Goal: Task Accomplishment & Management: Manage account settings

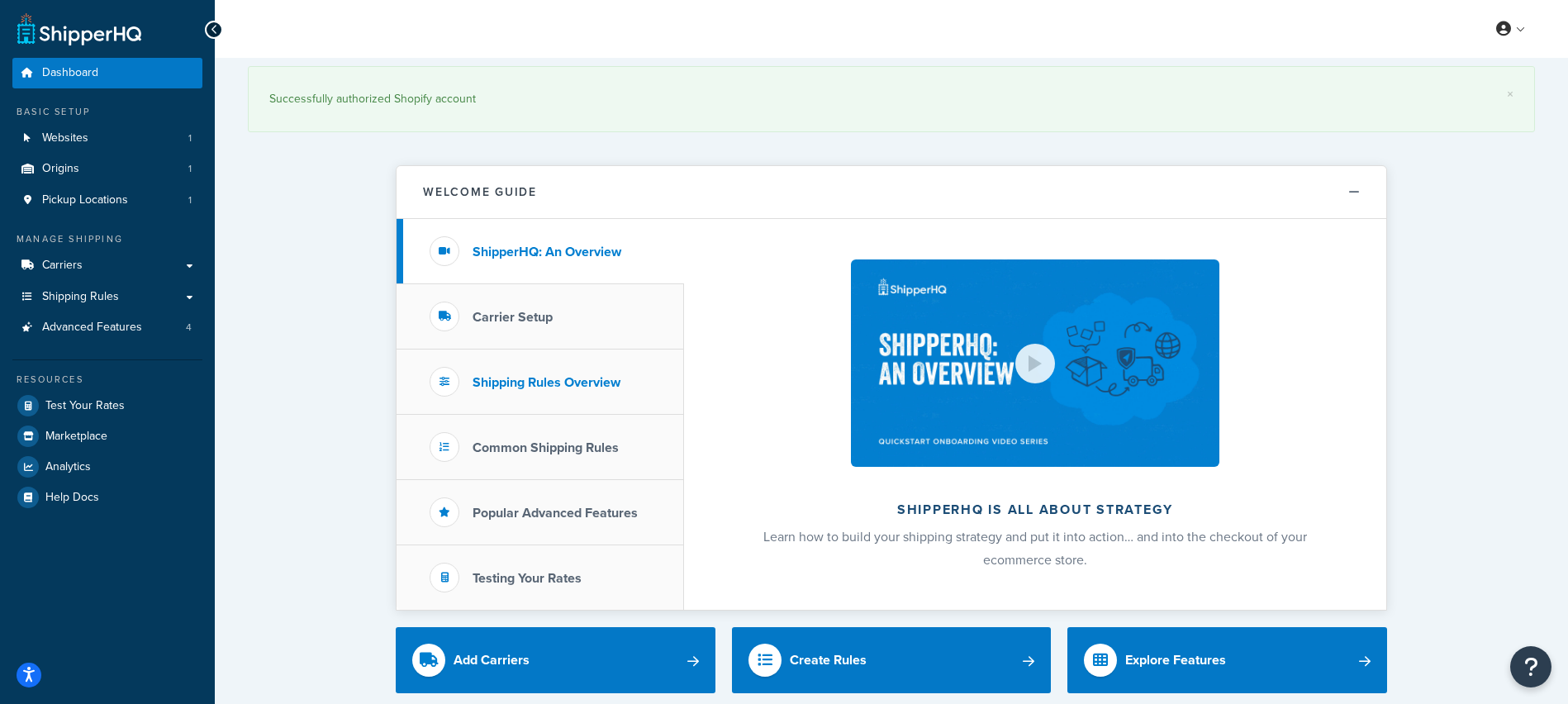
click at [558, 386] on h3 "Shipping Rules Overview" at bounding box center [546, 383] width 148 height 15
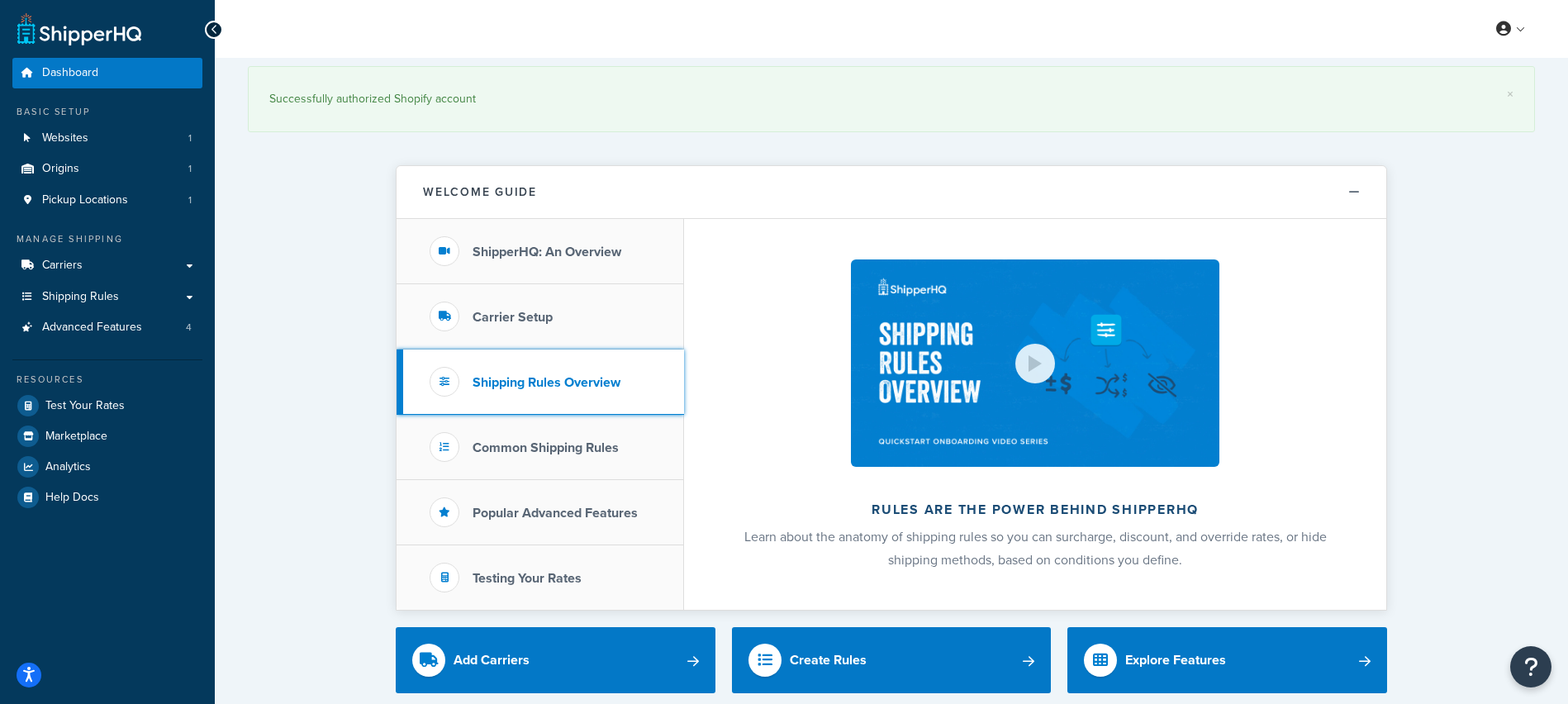
click at [558, 386] on h3 "Shipping Rules Overview" at bounding box center [546, 383] width 148 height 15
click at [95, 200] on span "Pickup Locations" at bounding box center [85, 200] width 86 height 14
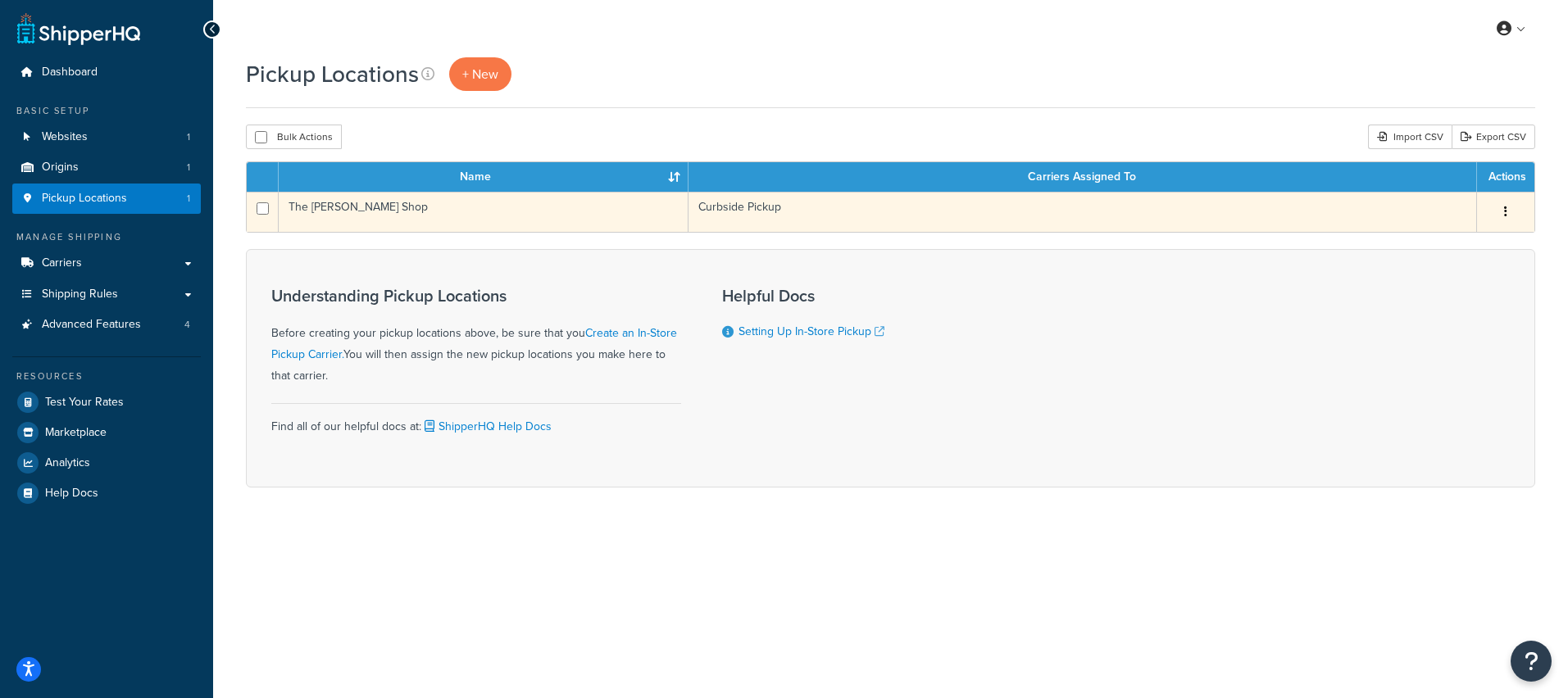
click at [1415, 211] on td "Curbside Pickup" at bounding box center [1082, 211] width 789 height 40
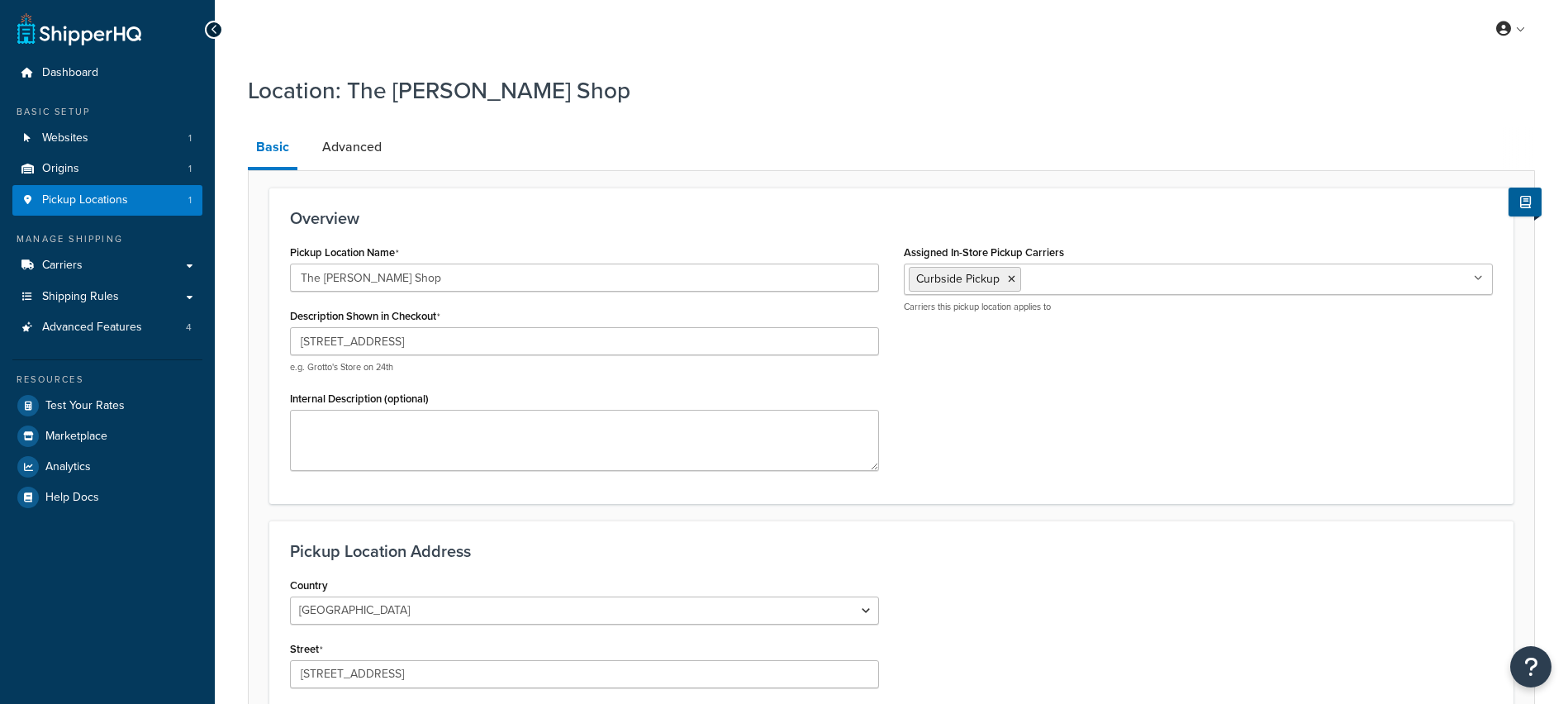
select select "17"
click at [339, 149] on link "Advanced" at bounding box center [351, 147] width 76 height 39
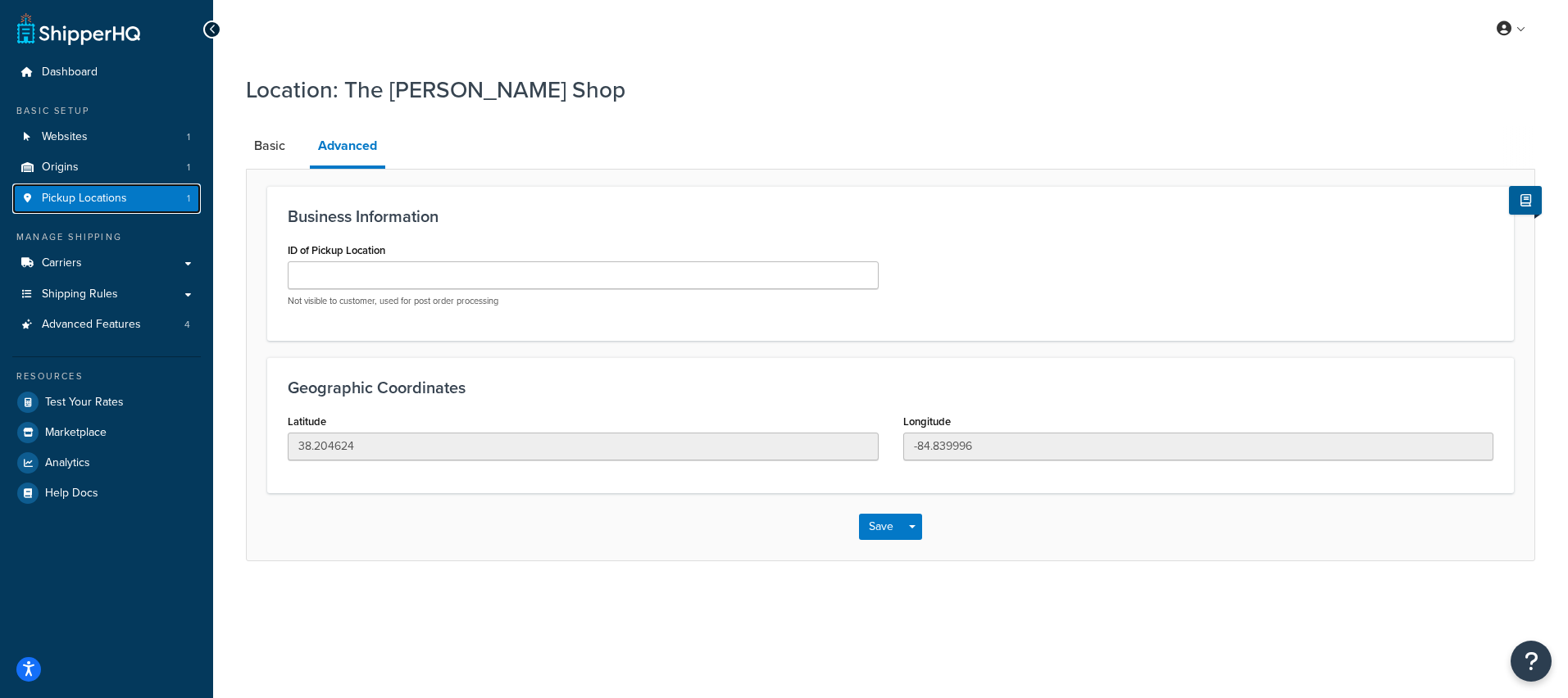
click at [92, 196] on span "Pickup Locations" at bounding box center [85, 198] width 86 height 14
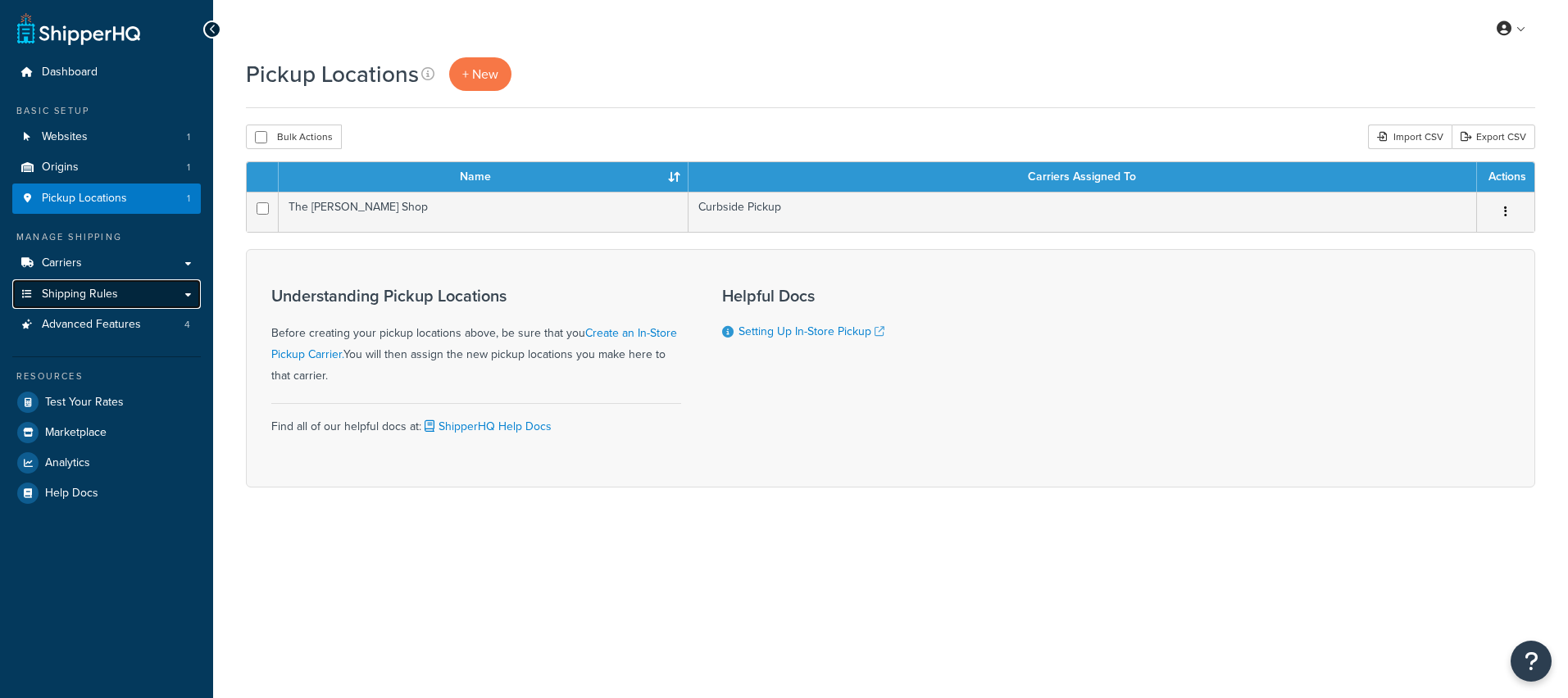
click at [74, 291] on span "Shipping Rules" at bounding box center [80, 294] width 76 height 14
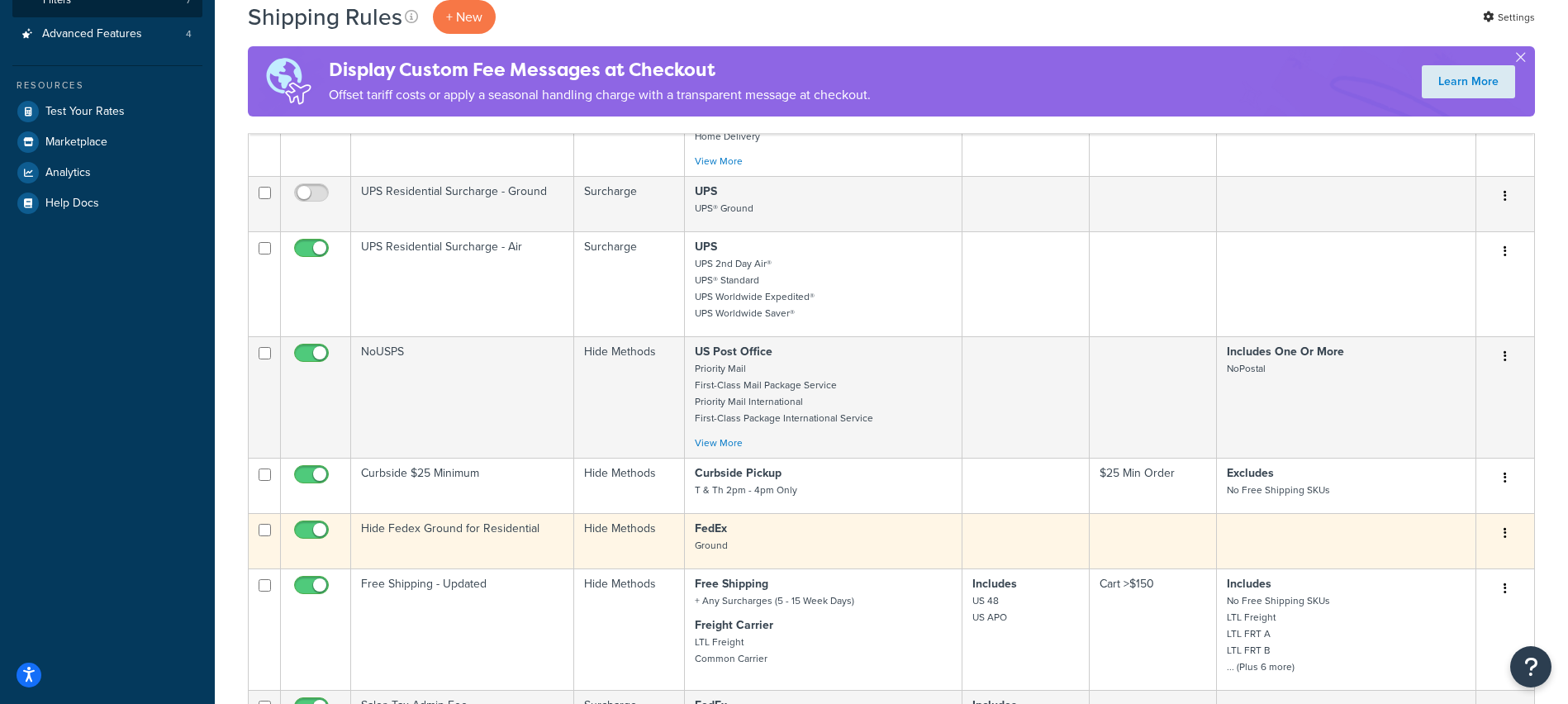
scroll to position [438, 0]
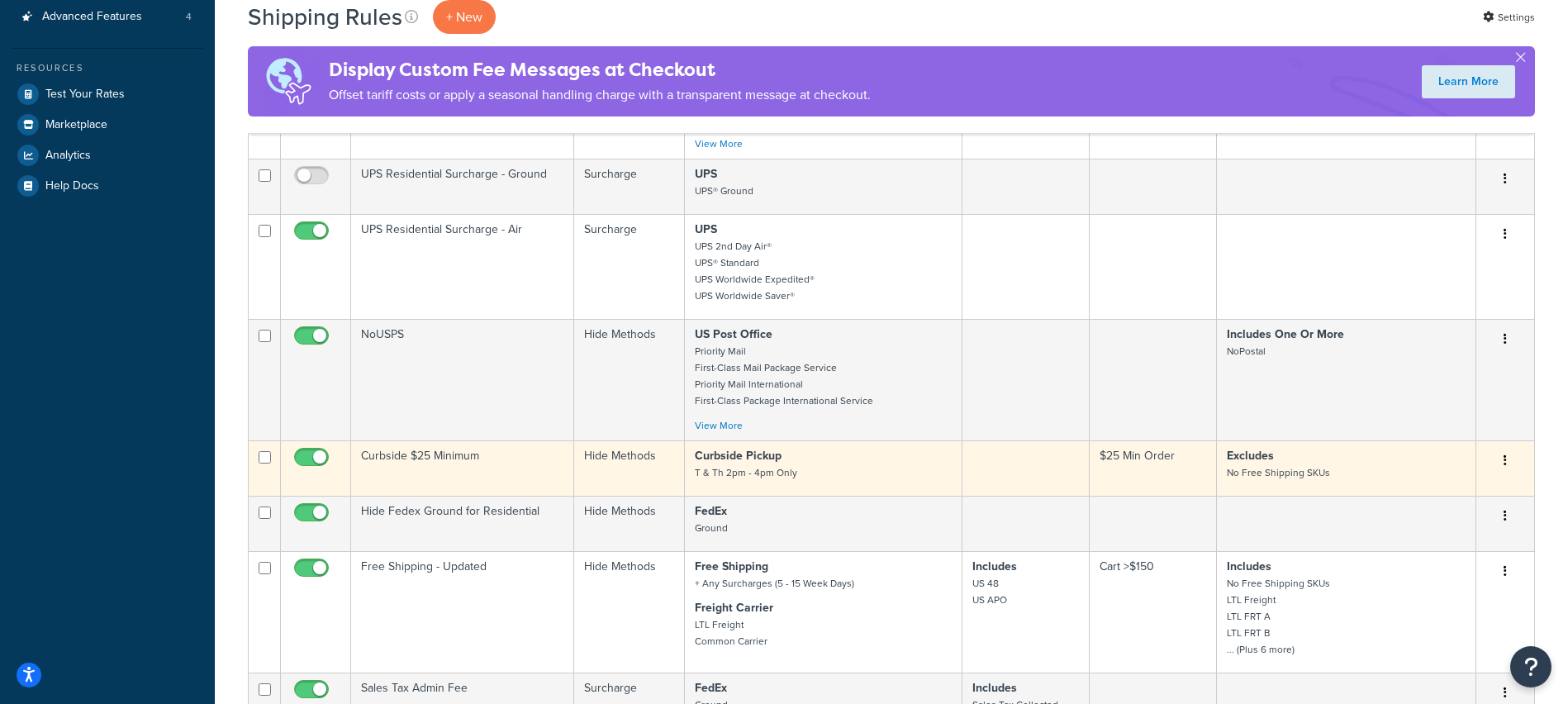
click at [1391, 463] on p "Excludes No Free Shipping SKUs" at bounding box center [1346, 464] width 238 height 33
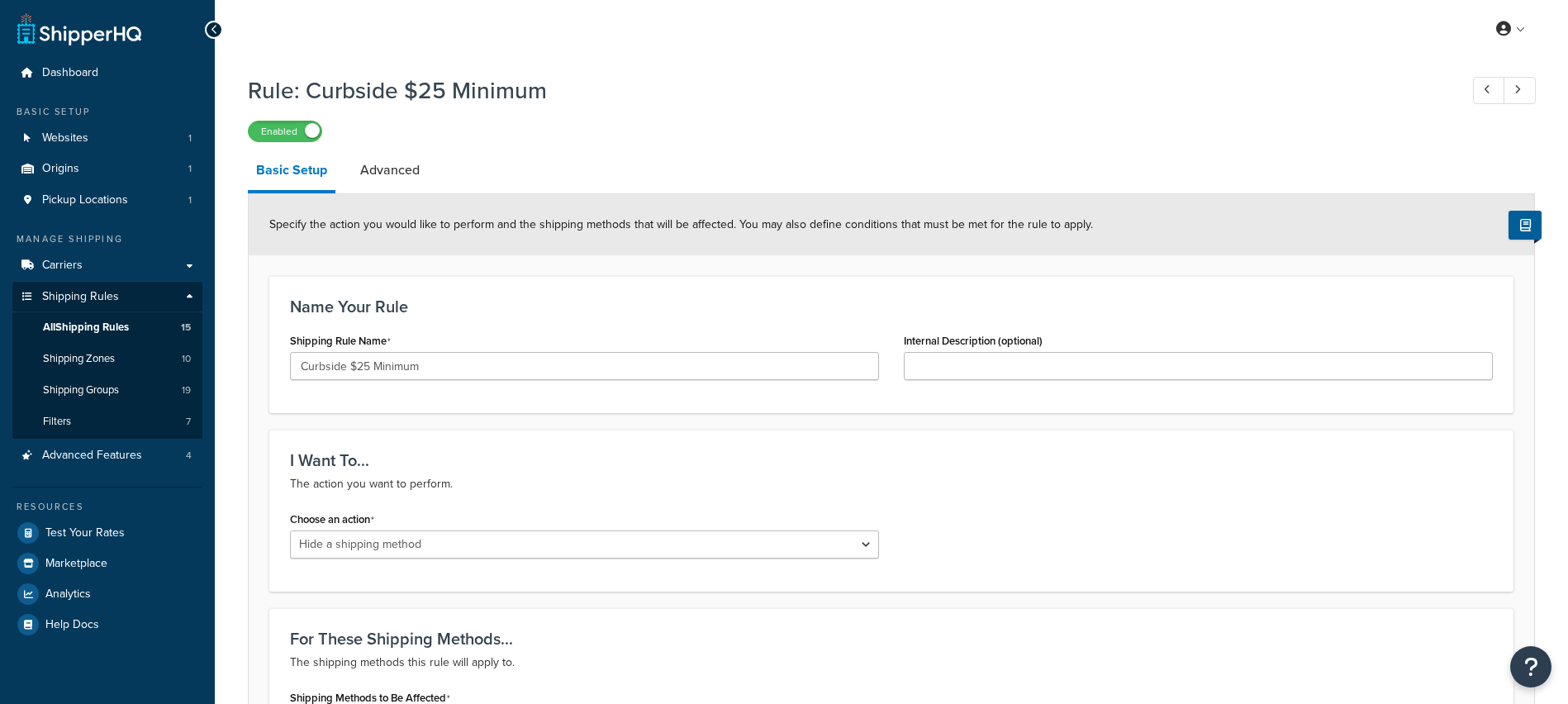
select select "HIDE"
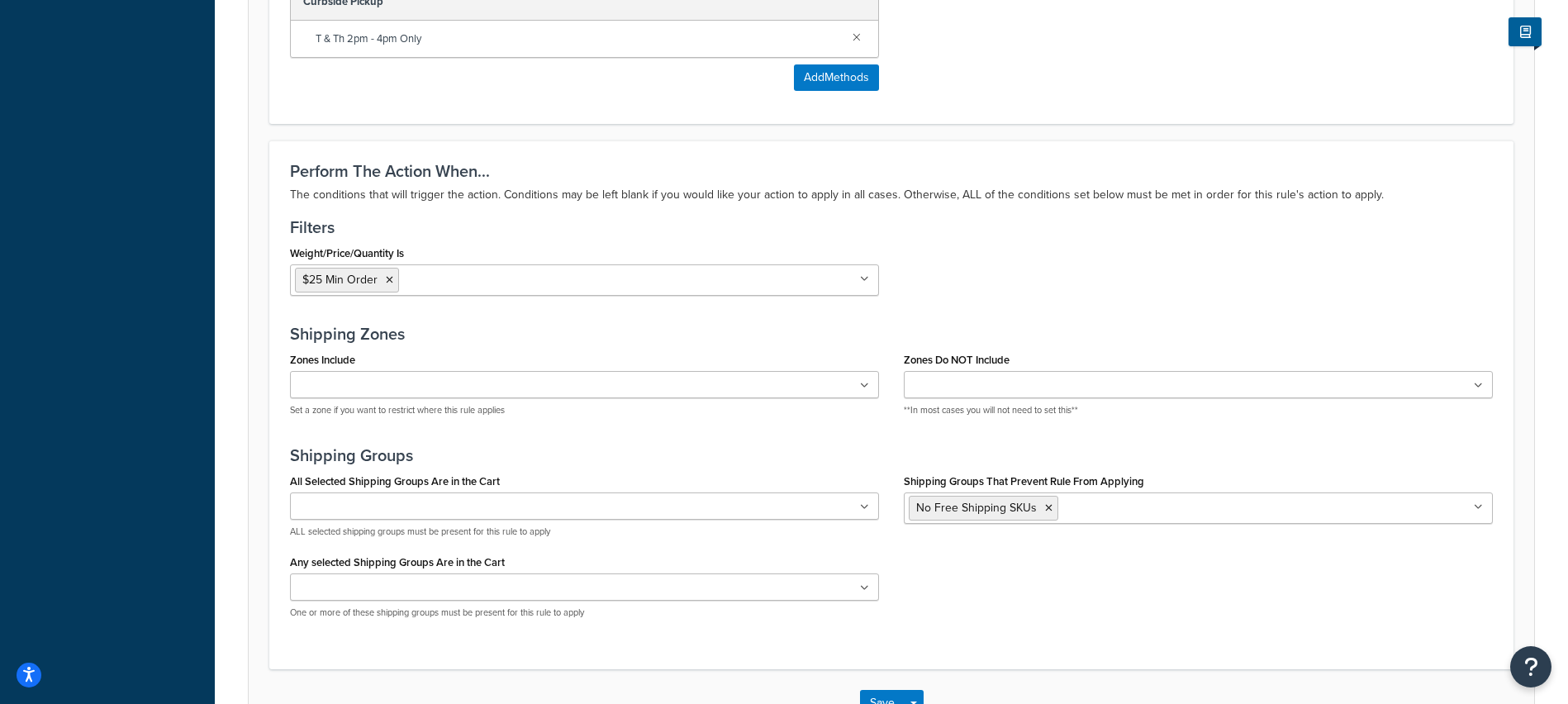
scroll to position [819, 0]
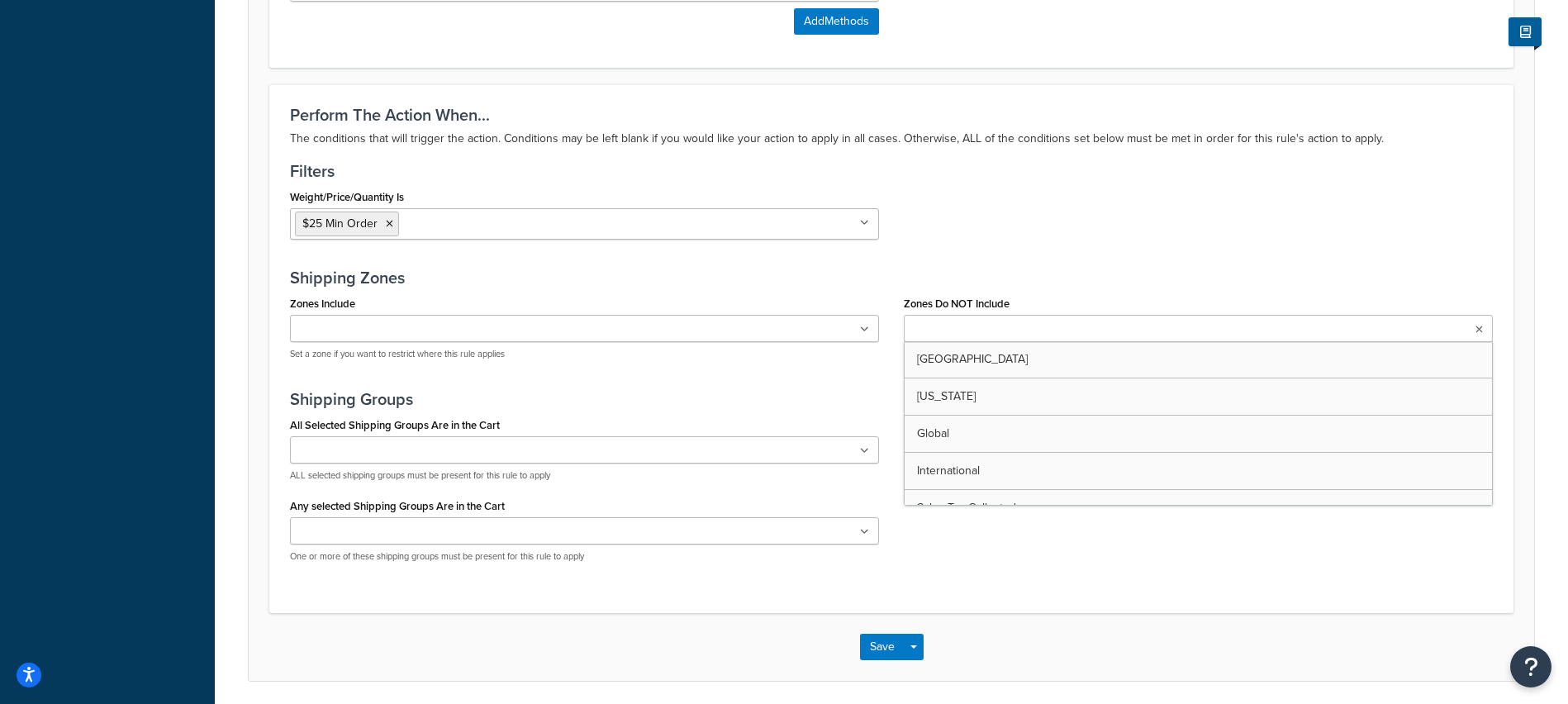
click at [1014, 338] on input "Zones Do NOT Include" at bounding box center [982, 329] width 146 height 18
click at [744, 329] on ul at bounding box center [585, 328] width 590 height 27
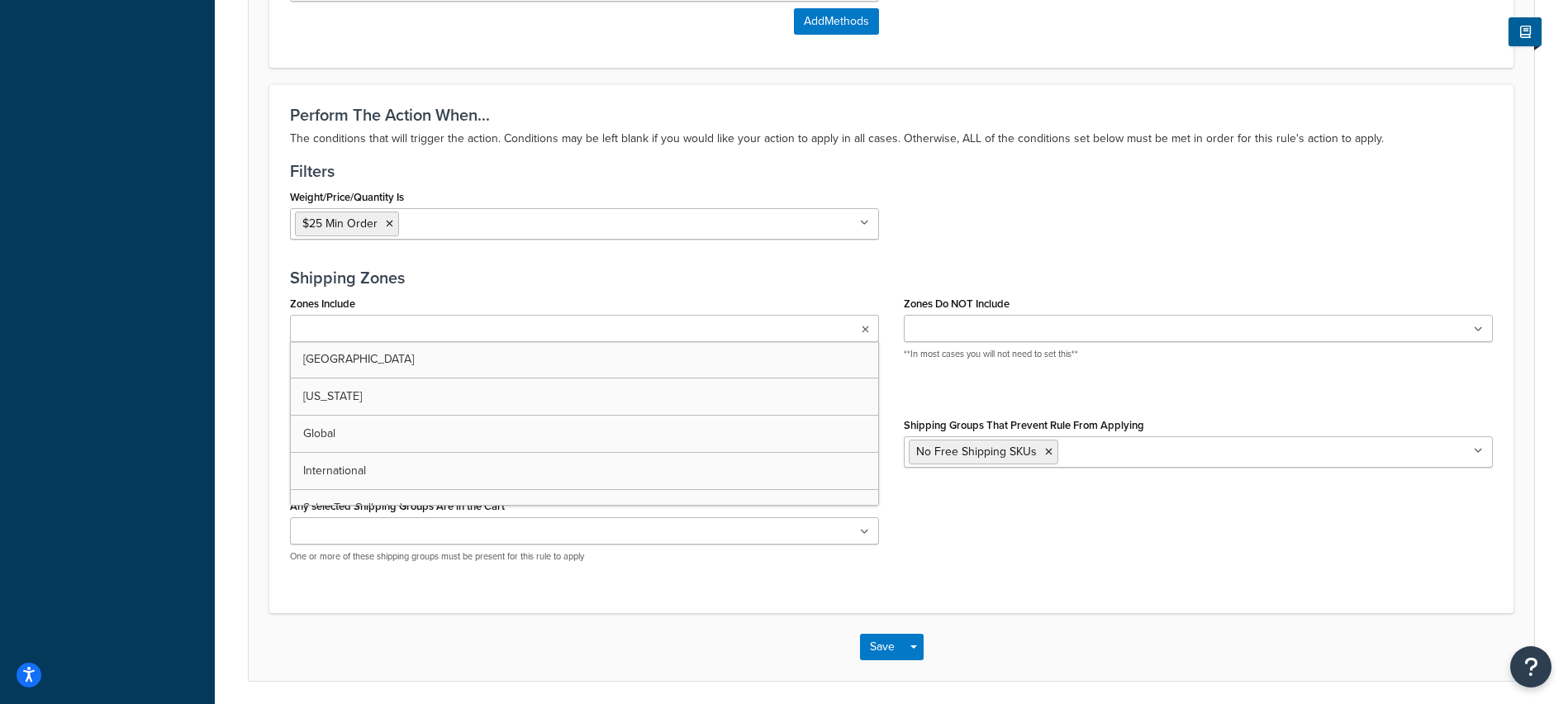
click at [761, 282] on h3 "Shipping Zones" at bounding box center [891, 277] width 1203 height 18
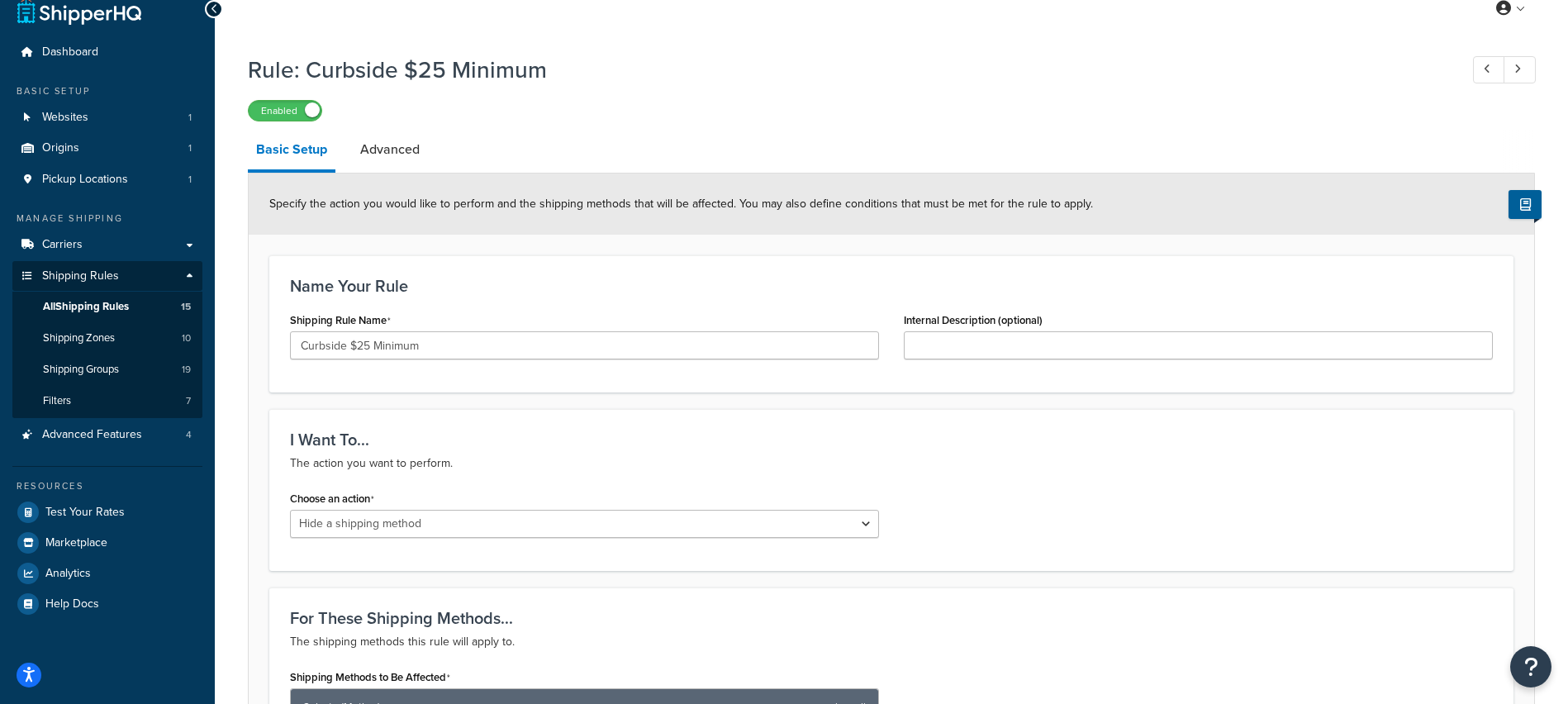
scroll to position [0, 0]
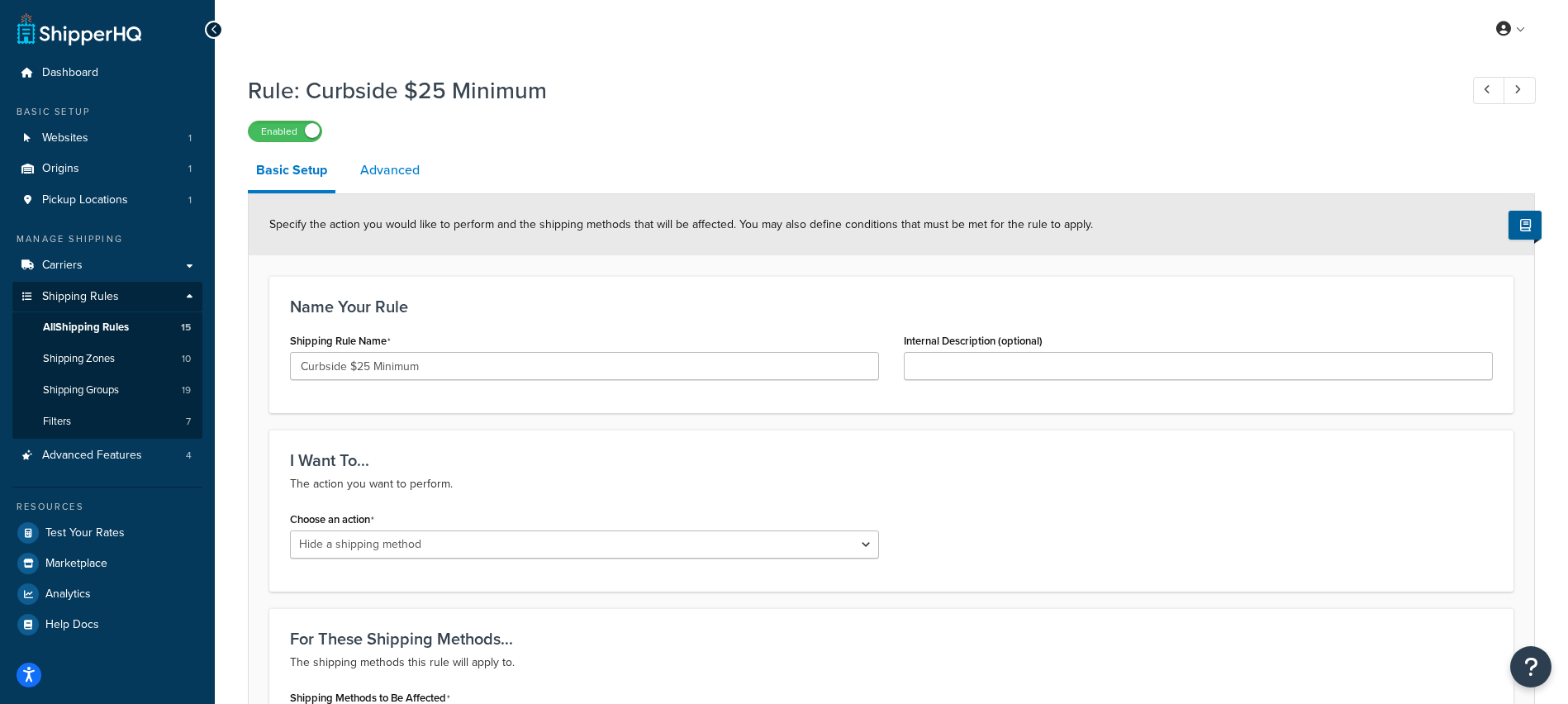
click at [396, 176] on link "Advanced" at bounding box center [390, 170] width 76 height 39
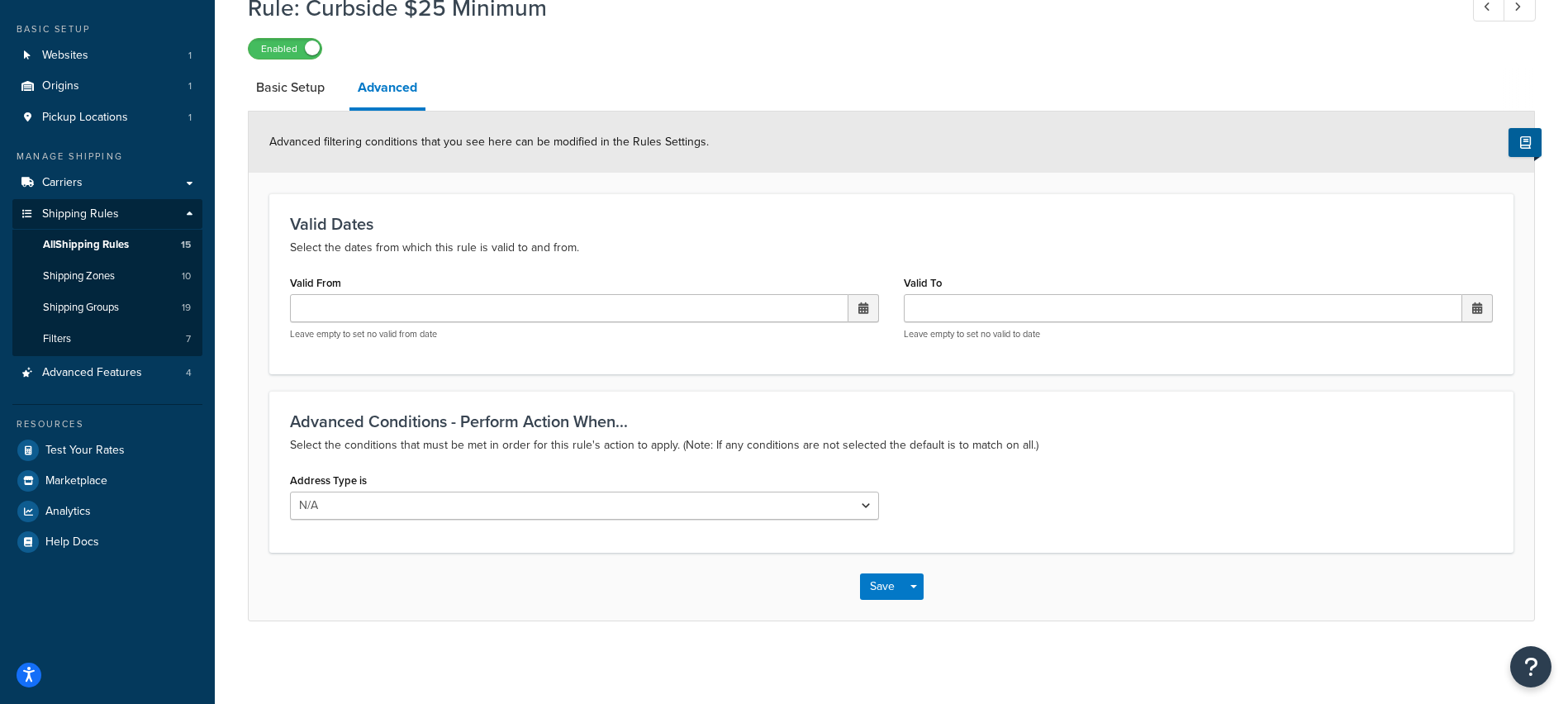
scroll to position [84, 0]
click at [388, 506] on select "N/A Business Residential" at bounding box center [585, 506] width 590 height 28
click at [293, 79] on link "Basic Setup" at bounding box center [290, 87] width 85 height 39
select select "HIDE"
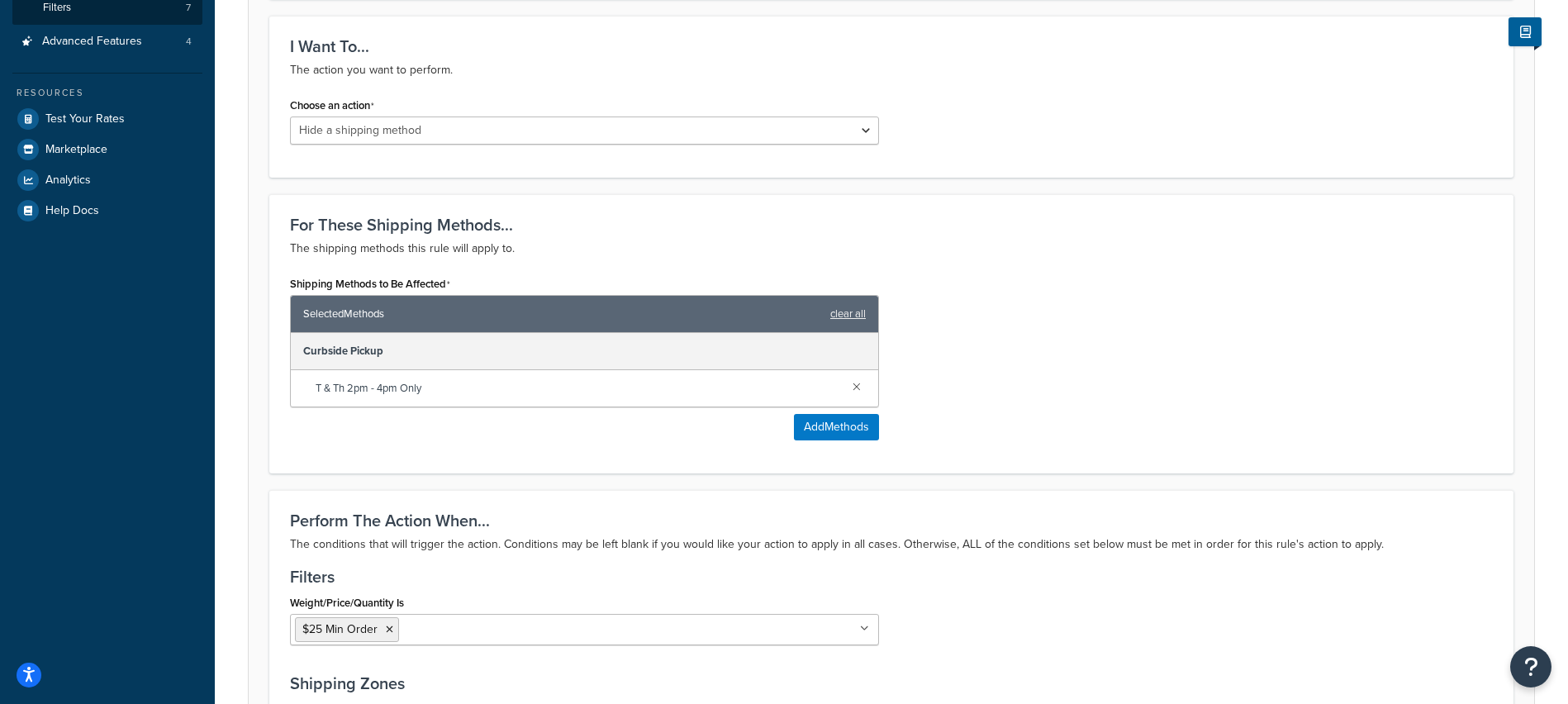
scroll to position [437, 0]
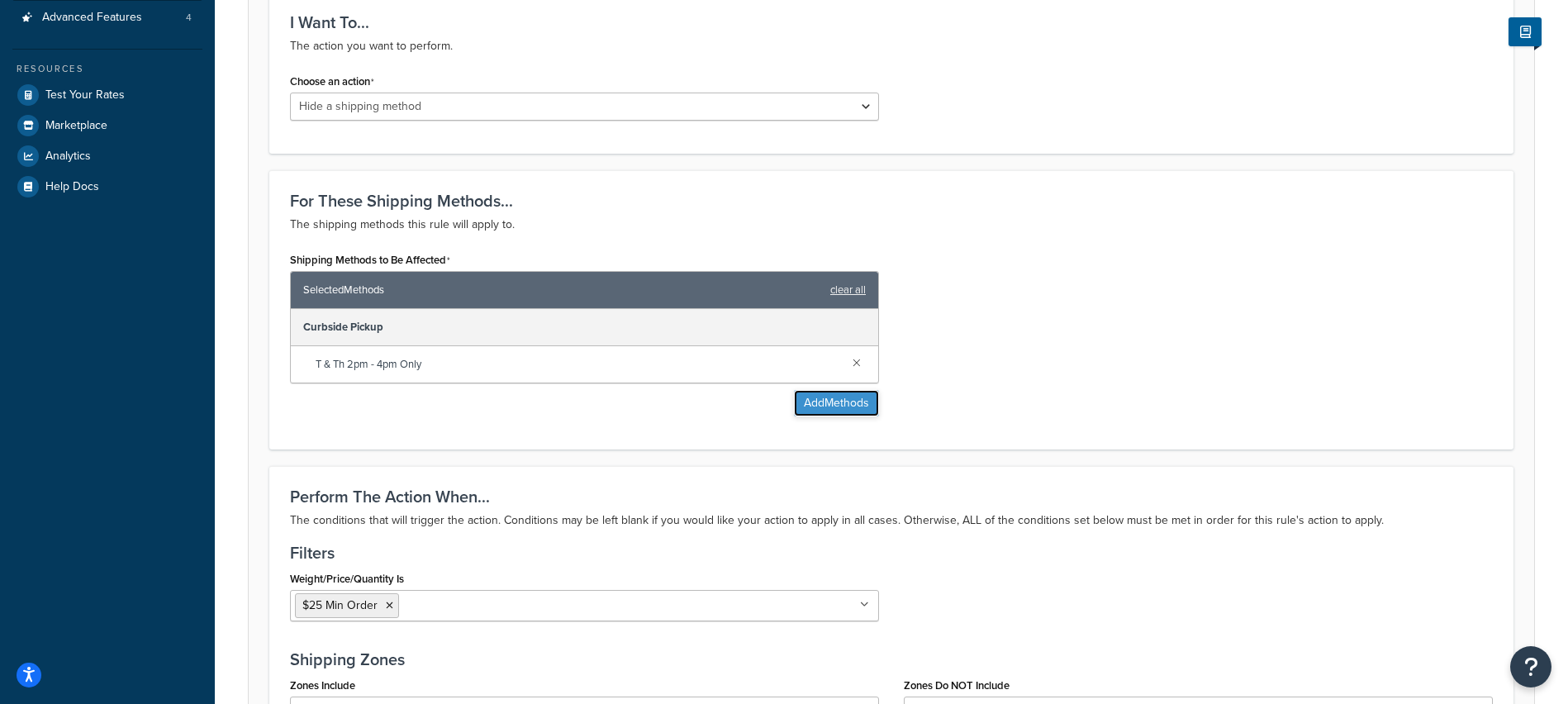
click at [816, 405] on button "Add Methods" at bounding box center [837, 403] width 85 height 26
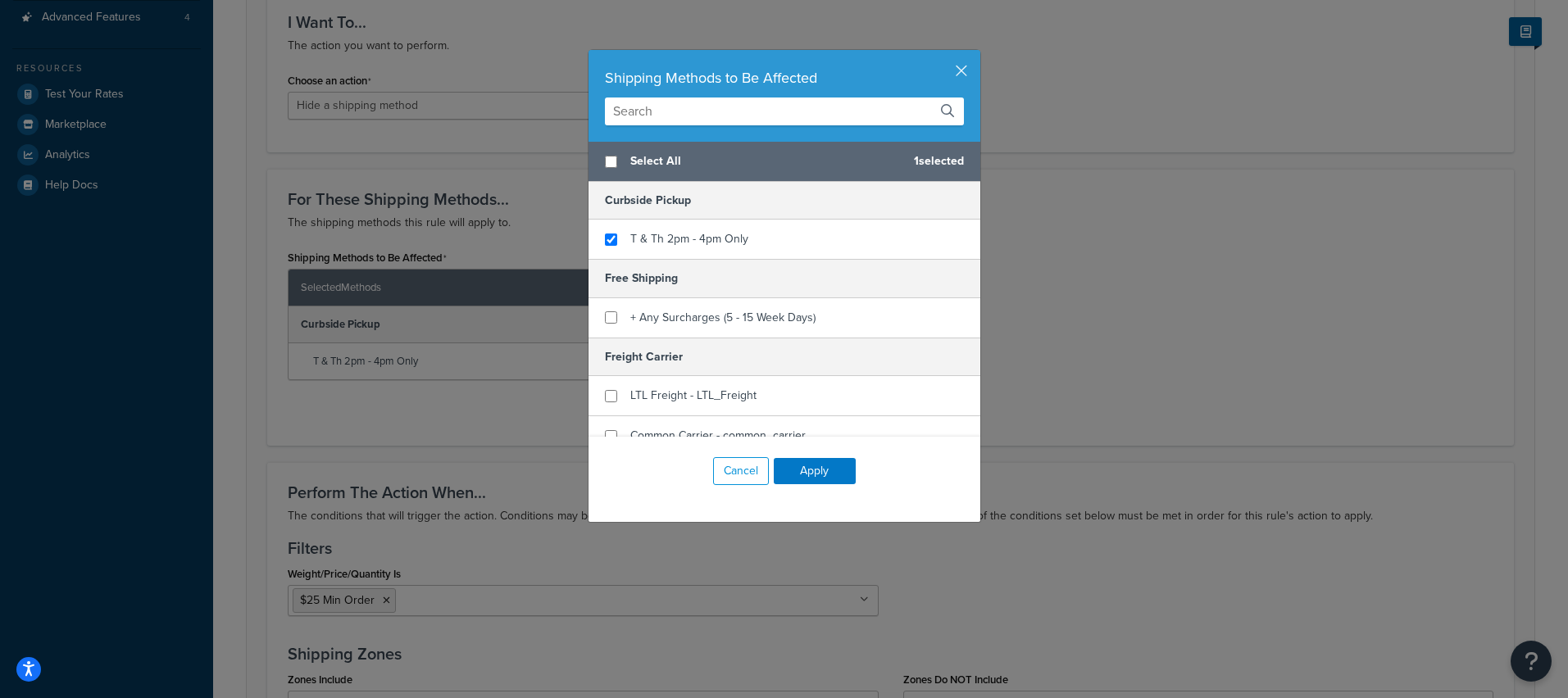
click at [1159, 298] on div "Shipping Methods to Be Affected Select All 1 selected Curbside Pickup T & Th 2p…" at bounding box center [784, 349] width 1568 height 698
click at [976, 54] on button "button" at bounding box center [978, 52] width 4 height 4
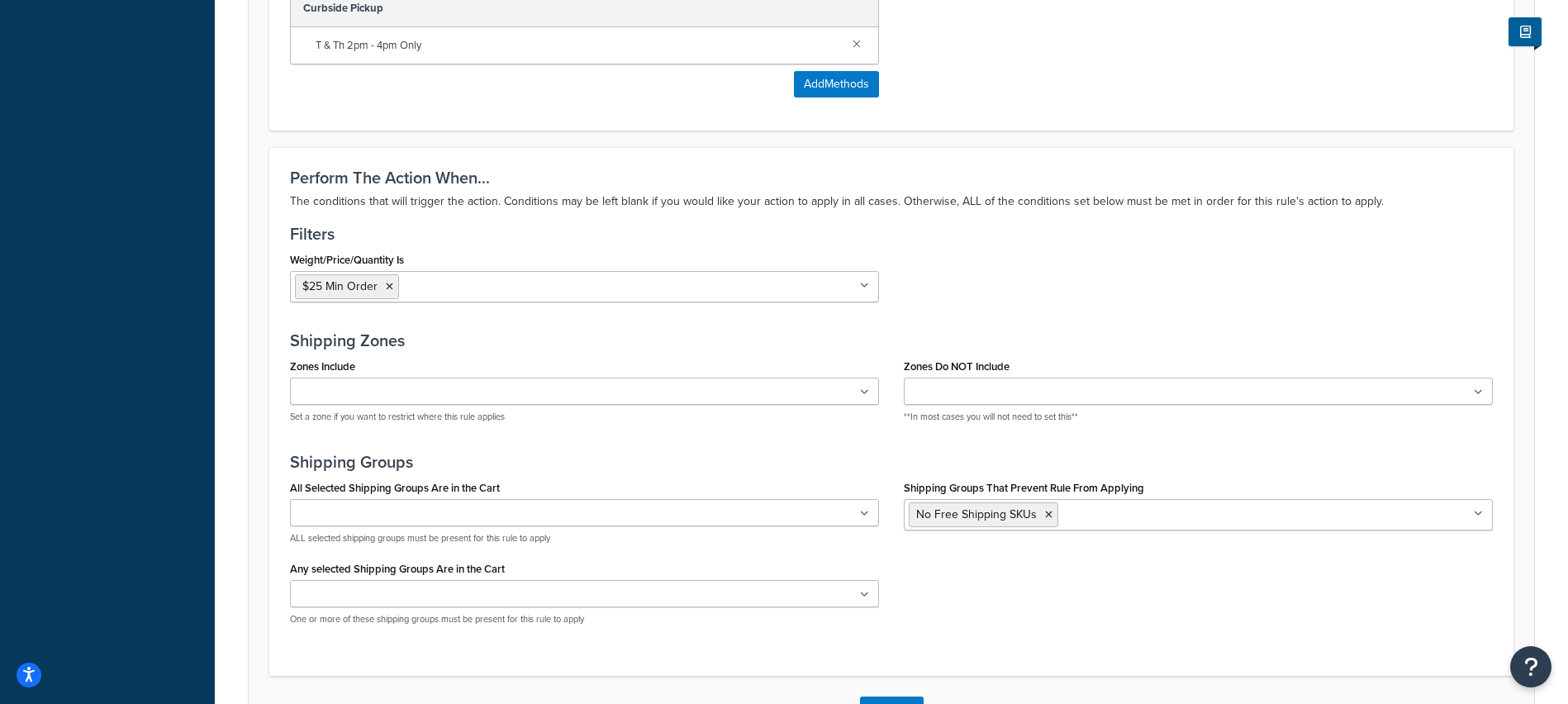
scroll to position [817, 0]
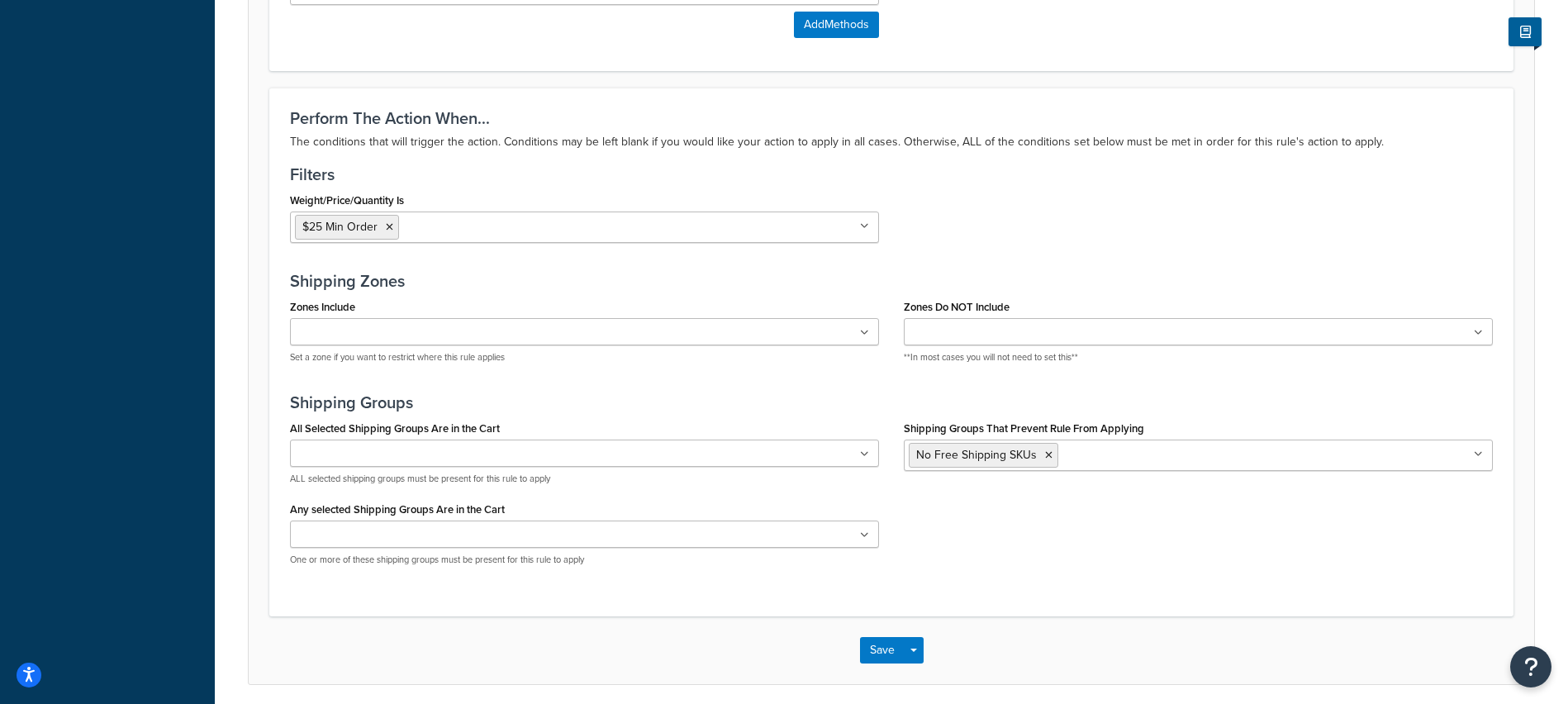
click at [376, 329] on input "Zones Include" at bounding box center [368, 332] width 146 height 18
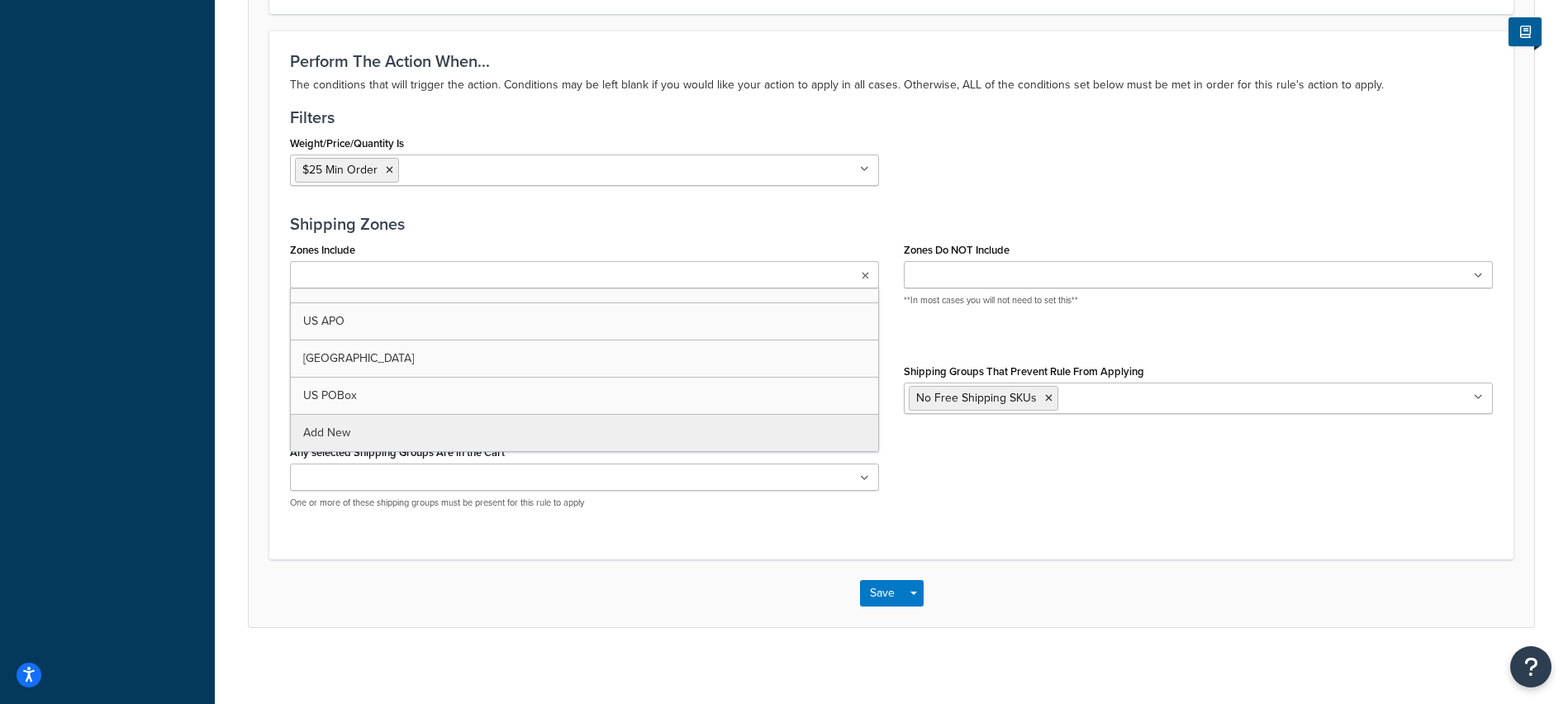
scroll to position [881, 0]
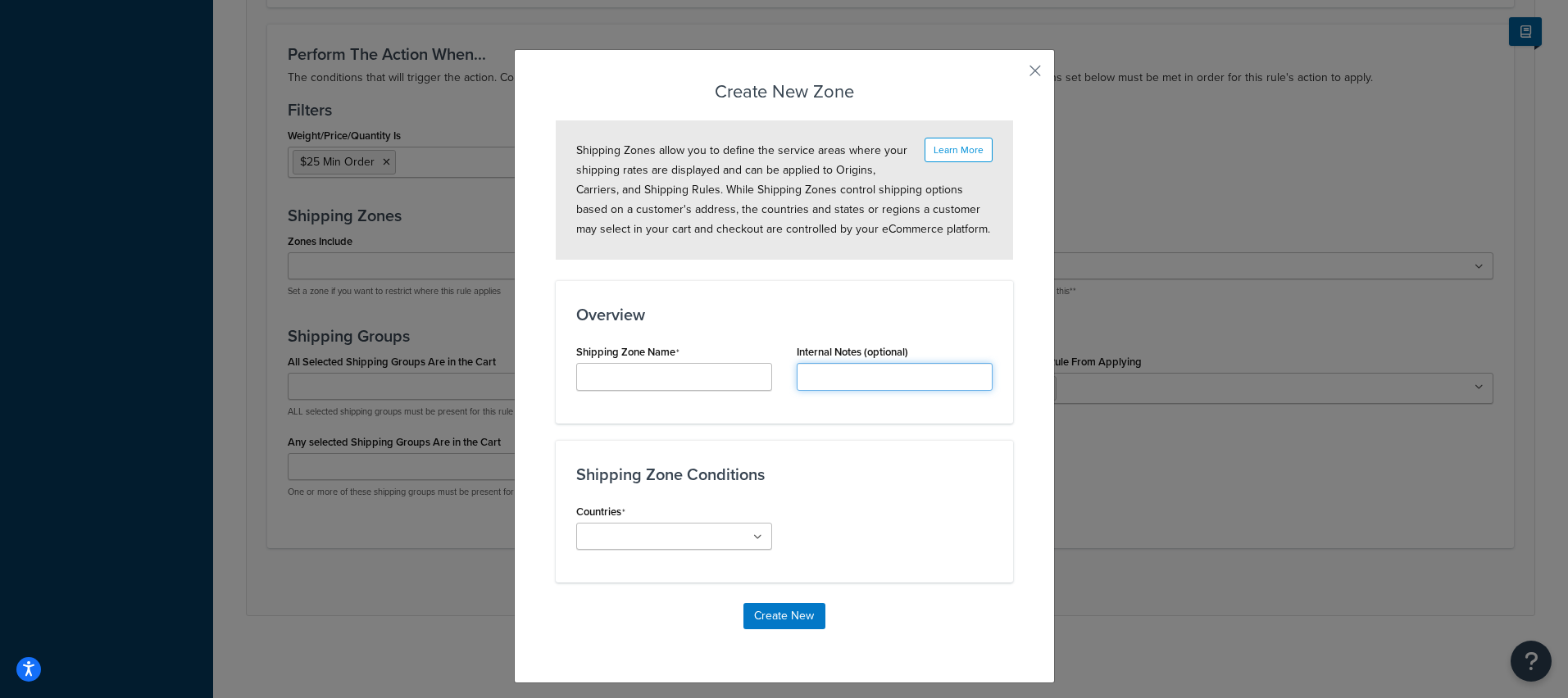
click at [835, 369] on input "Internal Description (optional)" at bounding box center [894, 377] width 196 height 28
click at [759, 289] on div "Overview Shipping Zone Name Internal Notes (optional)" at bounding box center [784, 352] width 457 height 143
click at [1014, 70] on div "Create New Zone Learn More Shipping Zones allow you to define the service areas…" at bounding box center [784, 366] width 541 height 634
click at [1013, 74] on button "button" at bounding box center [1010, 76] width 4 height 4
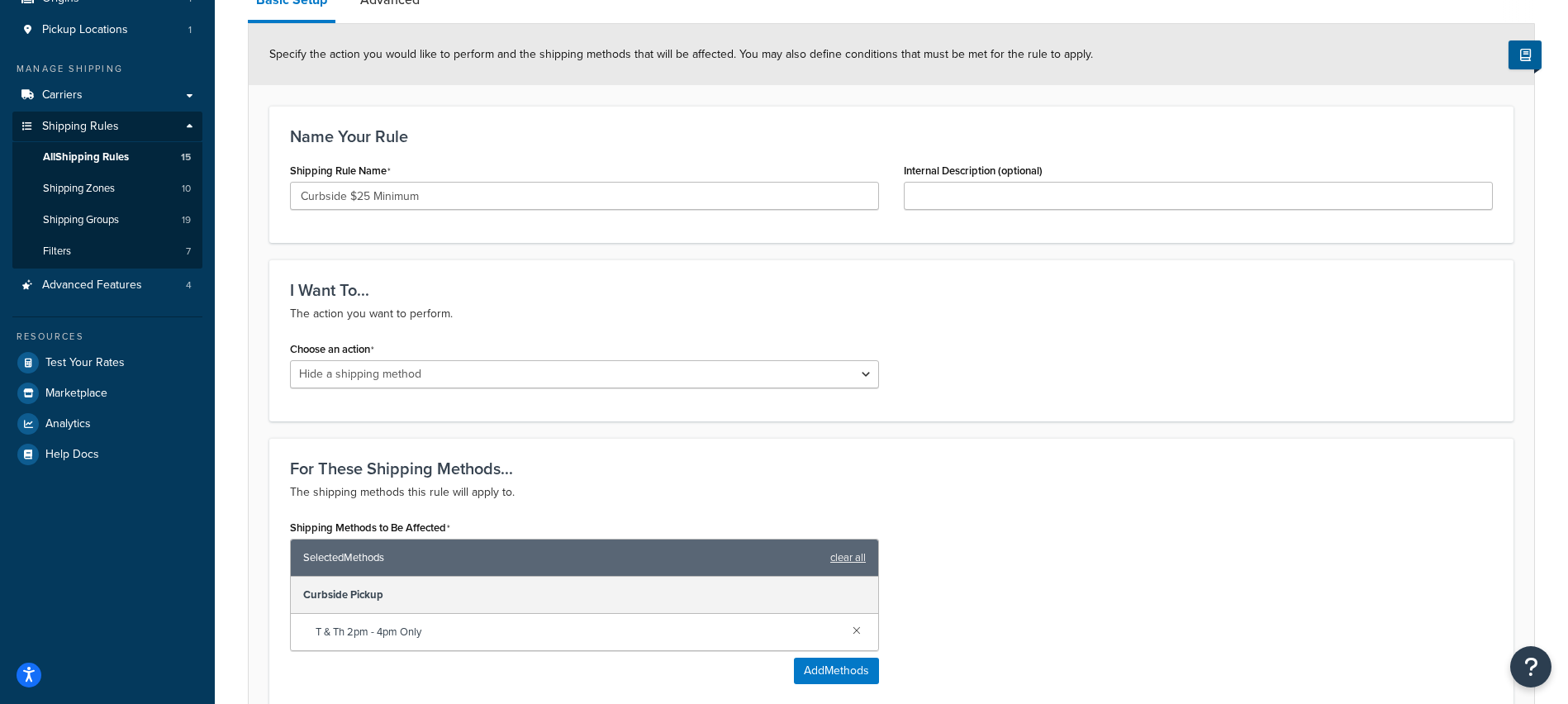
scroll to position [0, 0]
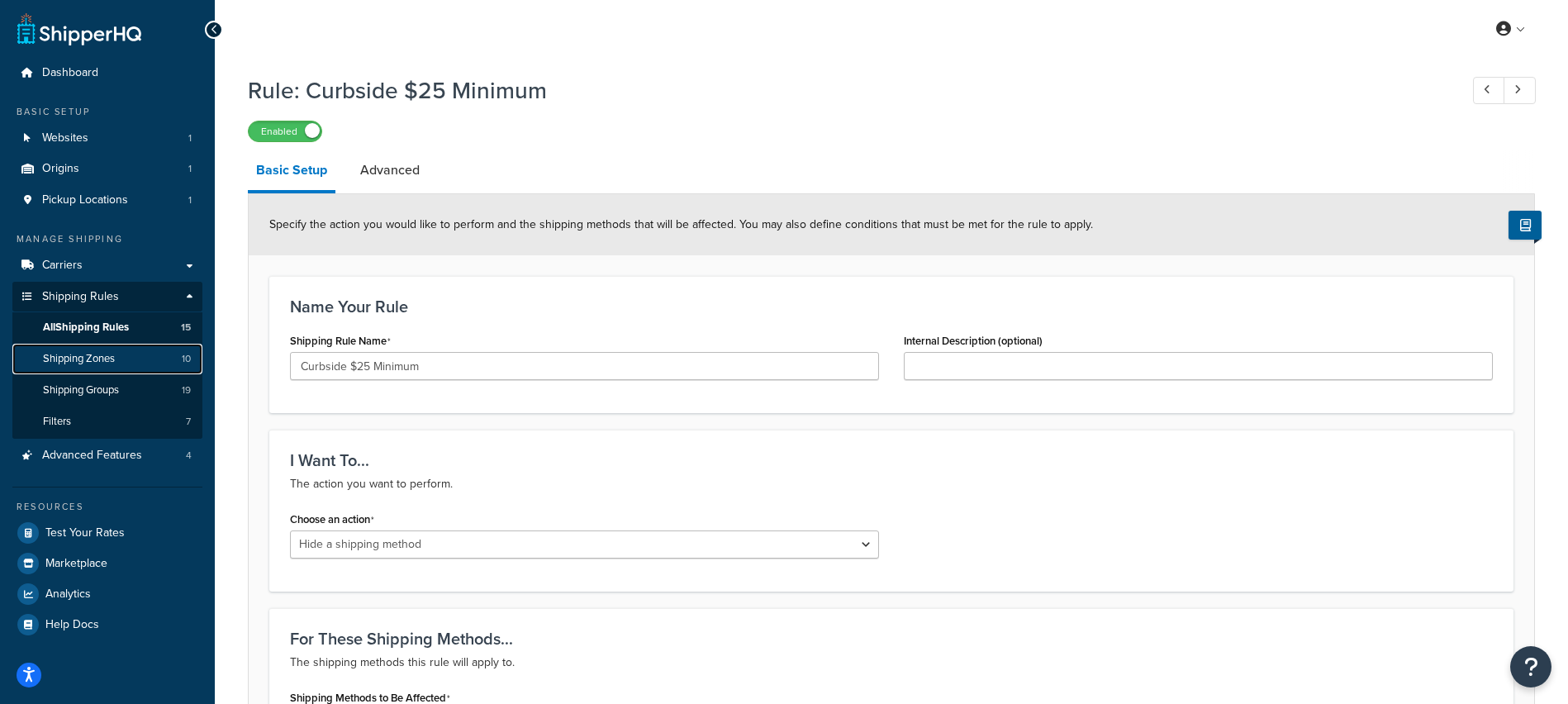
click at [115, 358] on span "Shipping Zones" at bounding box center [79, 359] width 72 height 14
click at [390, 168] on link "Advanced" at bounding box center [390, 170] width 76 height 39
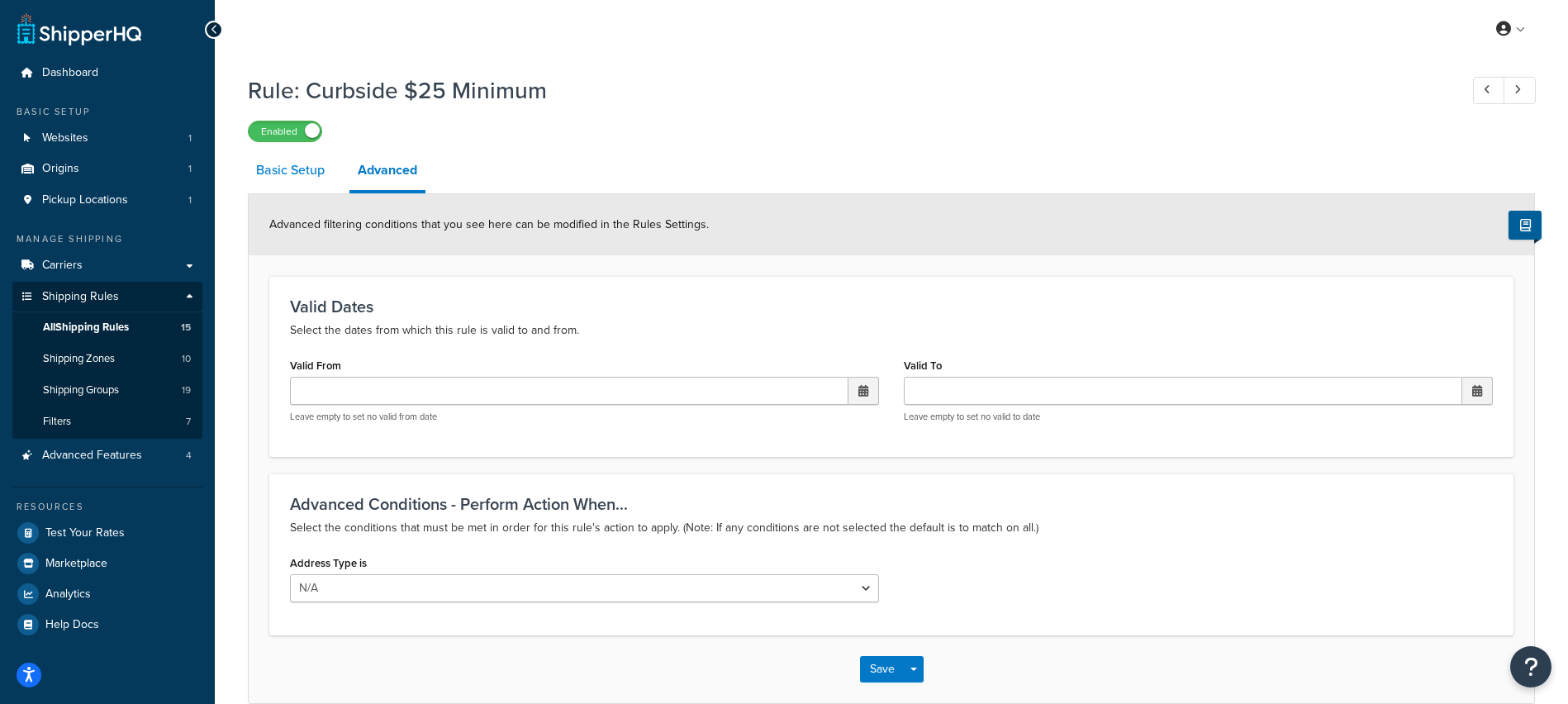
click at [315, 168] on link "Basic Setup" at bounding box center [290, 170] width 85 height 39
select select "HIDE"
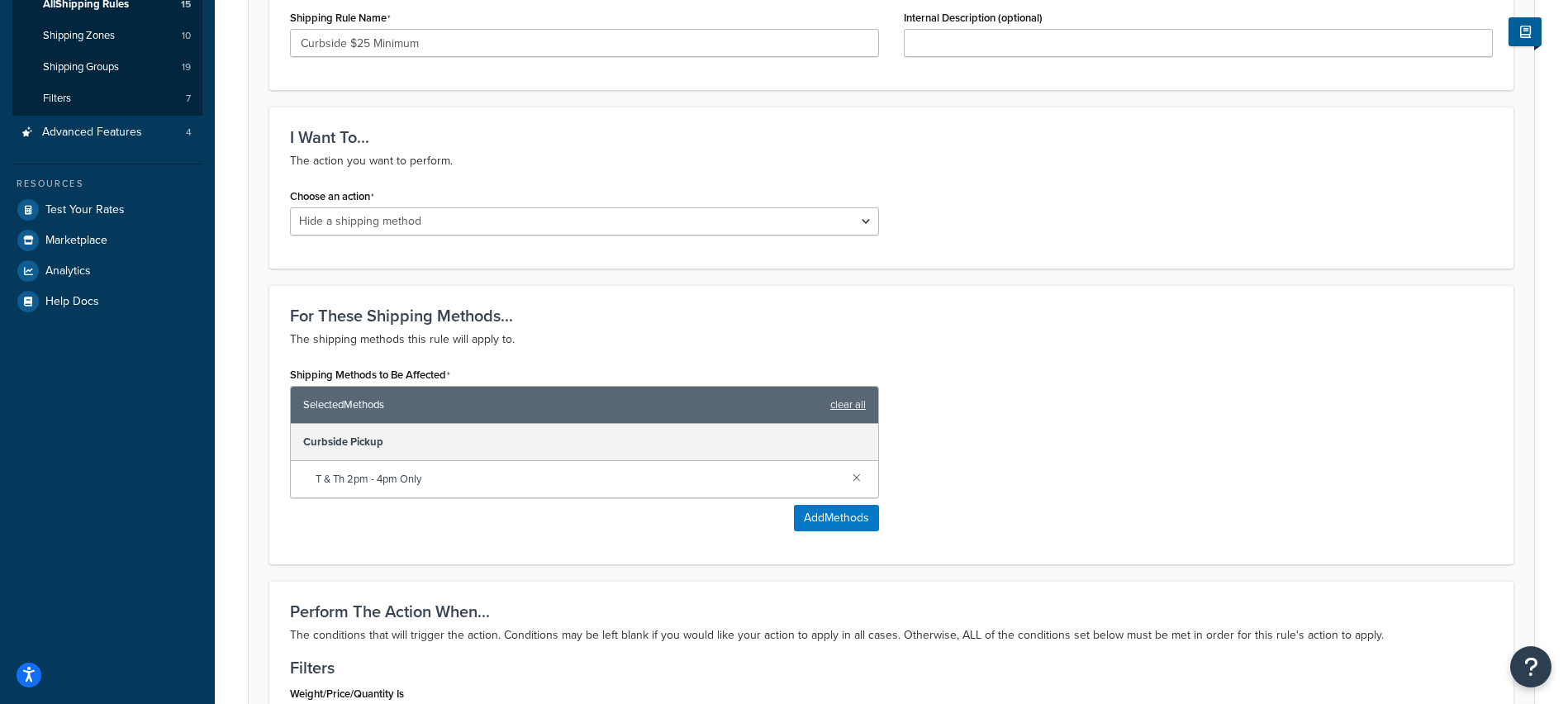
scroll to position [739, 0]
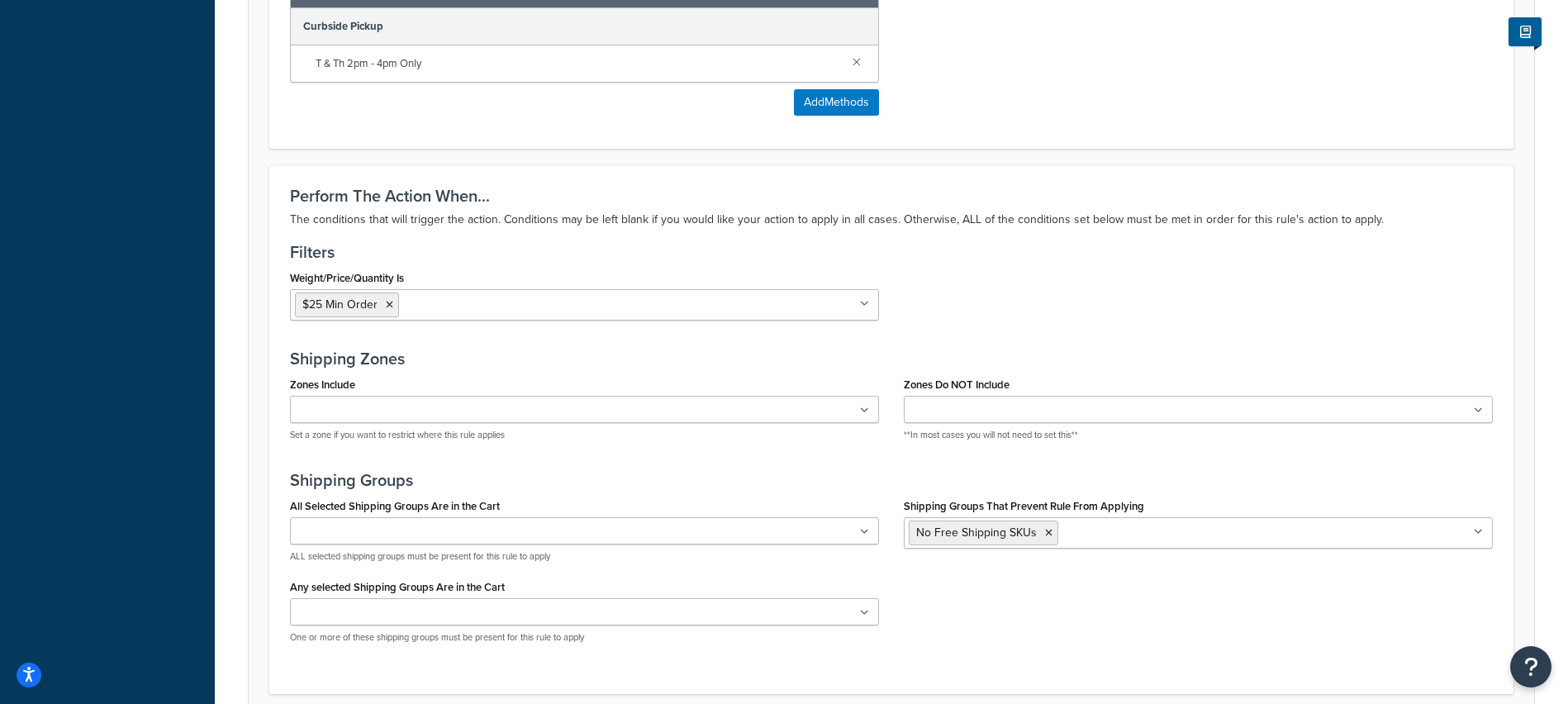
click at [386, 410] on input "Zones Include" at bounding box center [368, 410] width 146 height 18
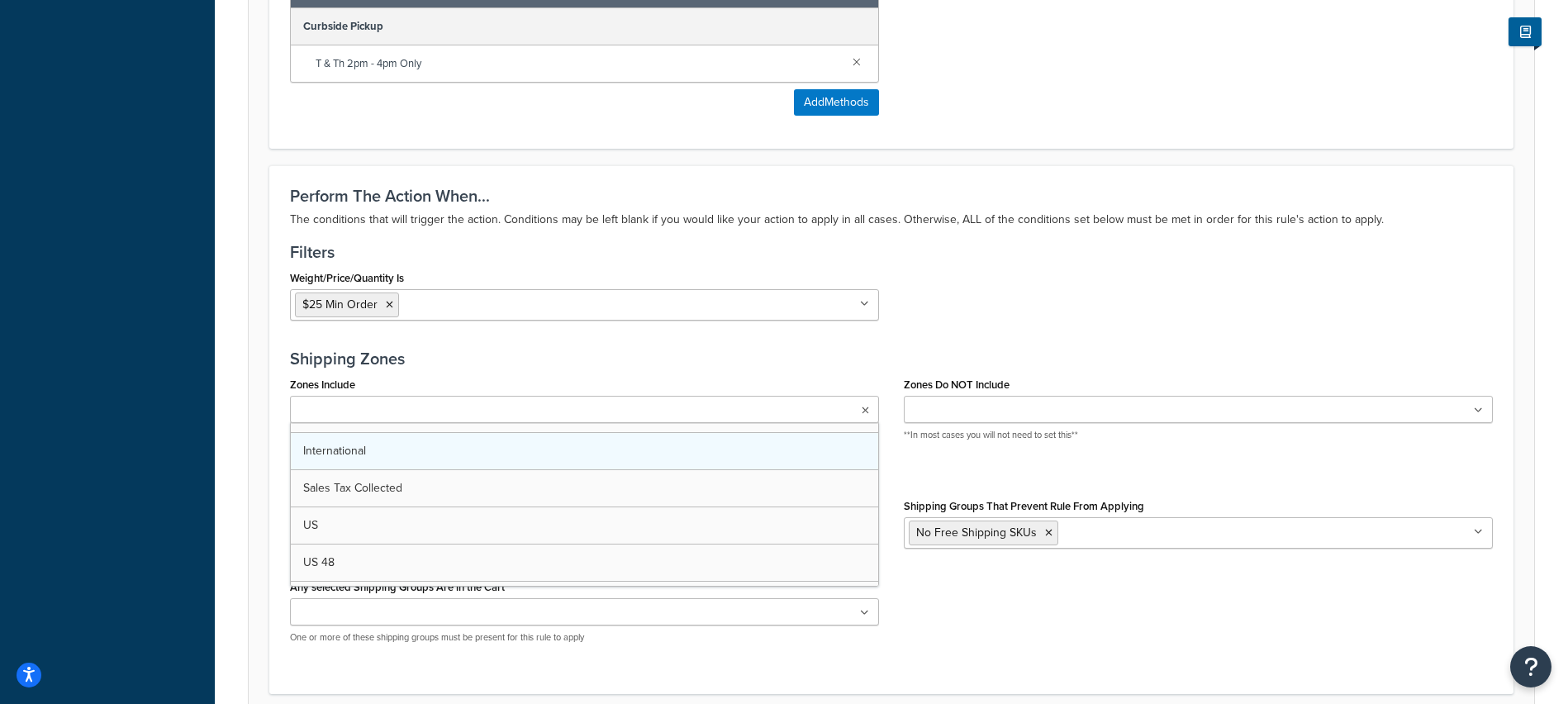
scroll to position [0, 0]
click at [563, 337] on div "Perform The Action When... The conditions that will trigger the action. Conditi…" at bounding box center [891, 429] width 1244 height 528
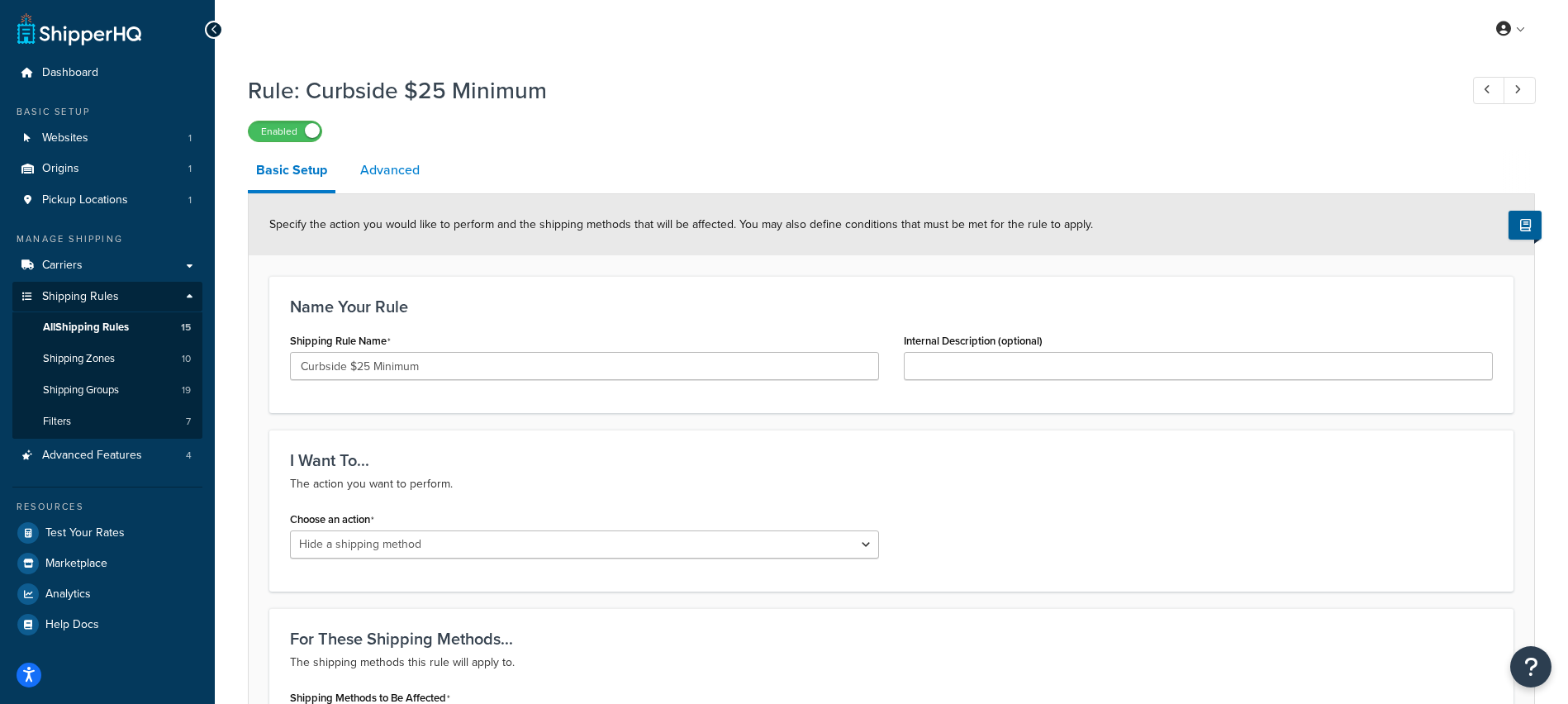
click at [373, 173] on link "Advanced" at bounding box center [390, 170] width 76 height 39
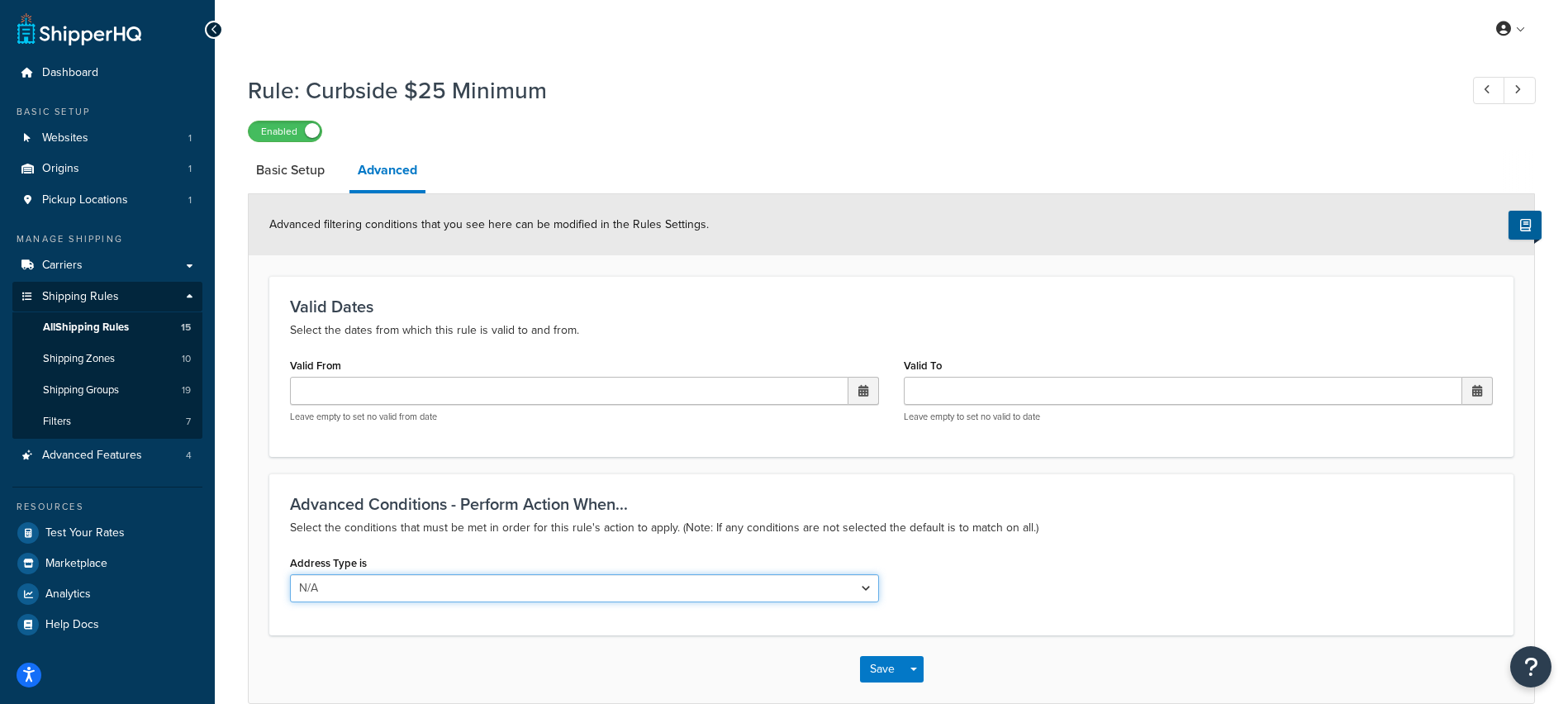
click at [450, 595] on select "N/A Business Residential" at bounding box center [585, 589] width 590 height 28
select select "residential"
click at [290, 575] on select "N/A Business Residential" at bounding box center [585, 589] width 590 height 28
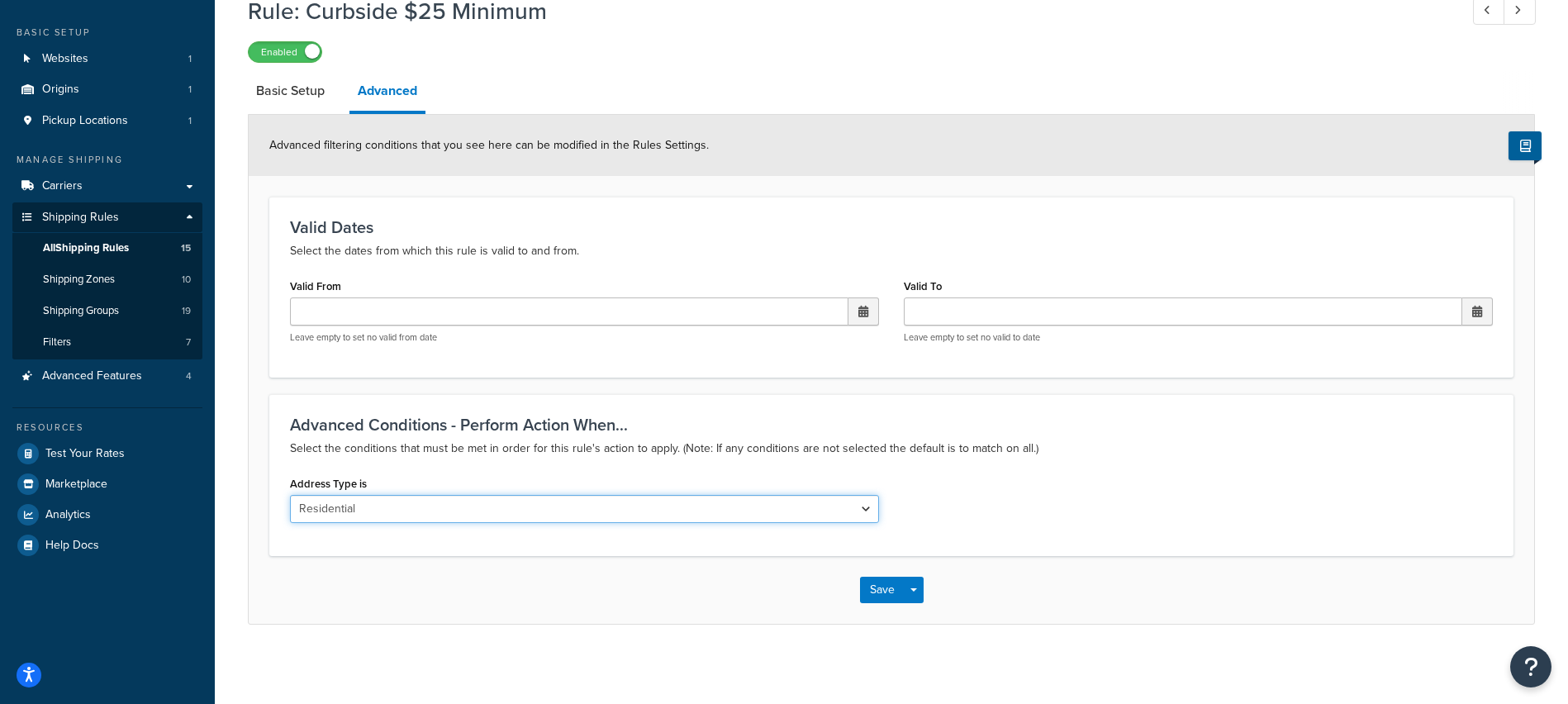
scroll to position [84, 0]
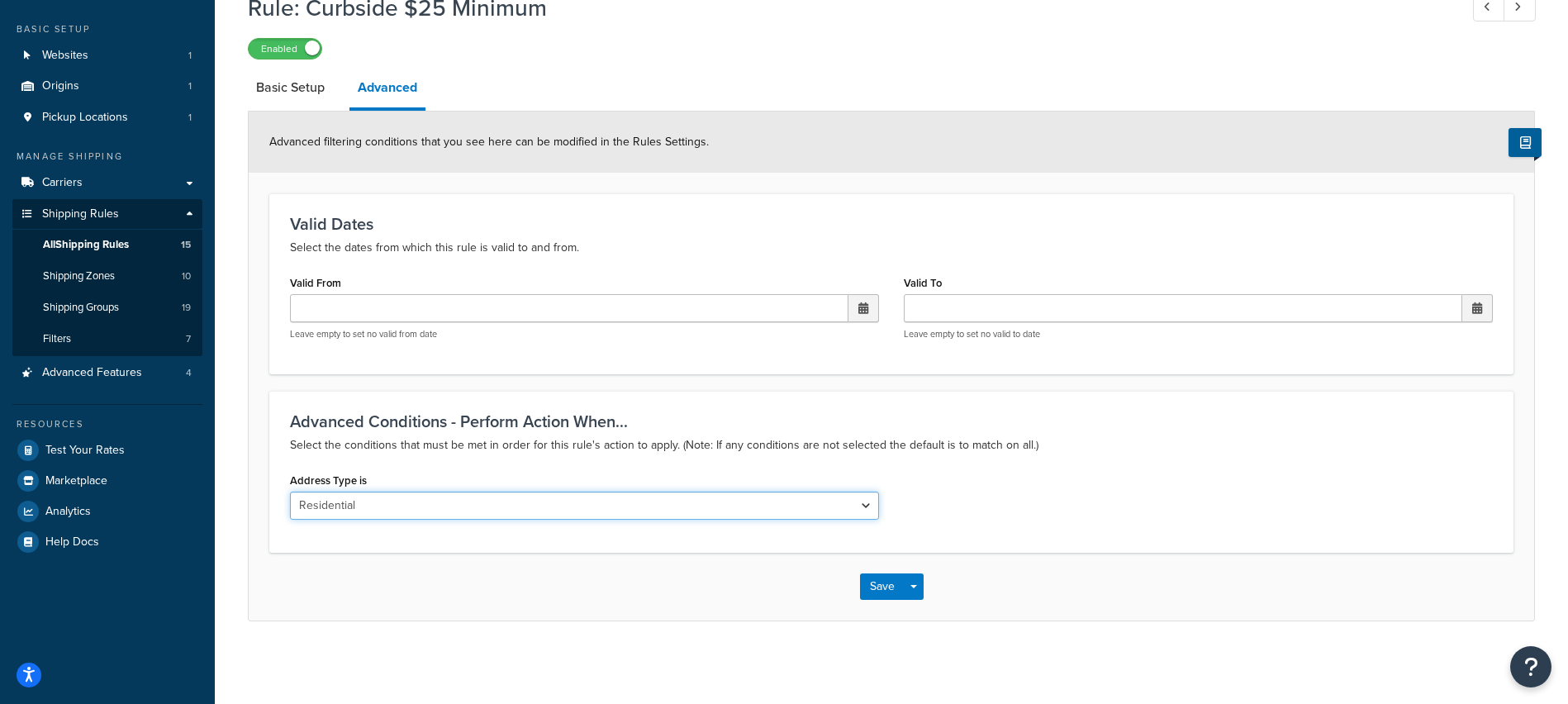
click at [697, 500] on select "N/A Business Residential" at bounding box center [585, 506] width 590 height 28
select select
click at [290, 492] on select "N/A Business Residential" at bounding box center [585, 506] width 590 height 28
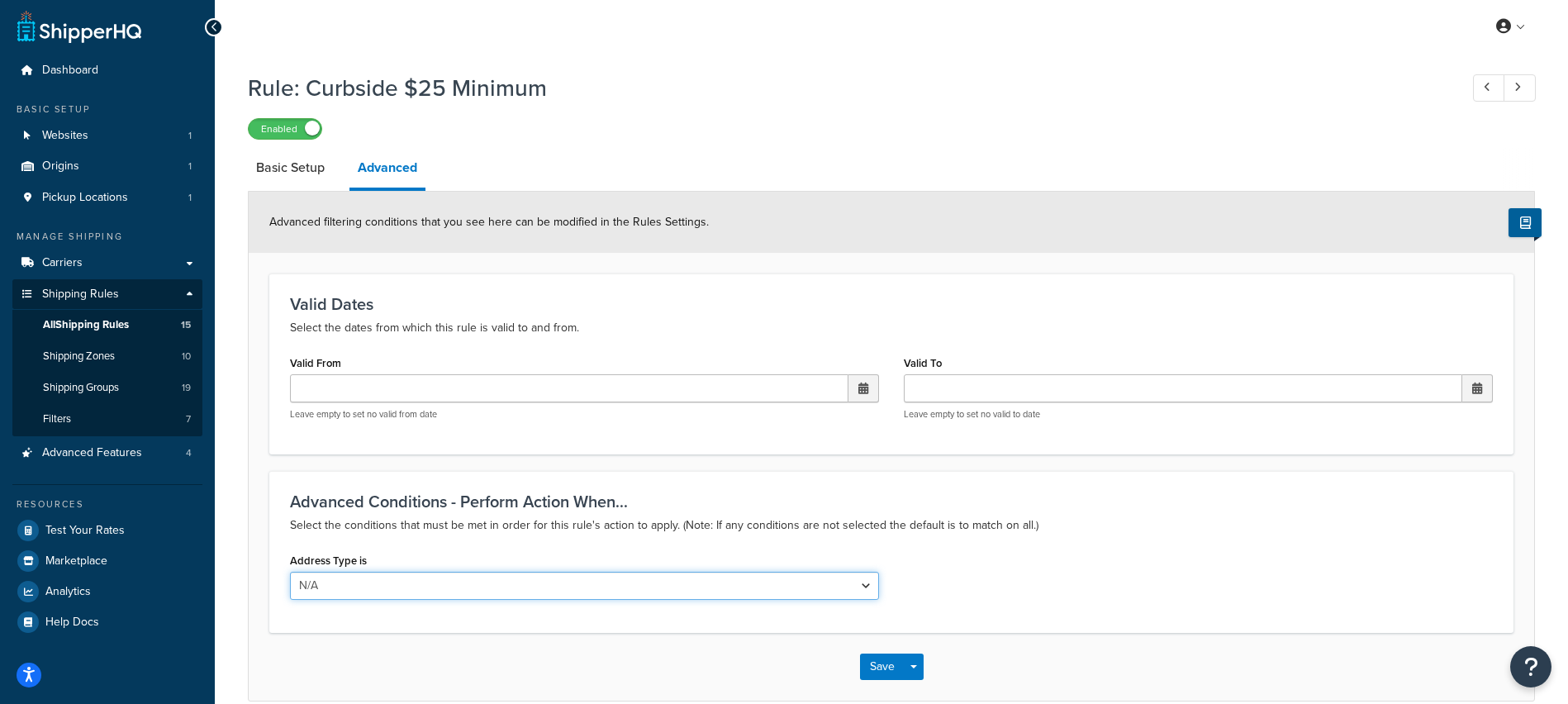
scroll to position [0, 0]
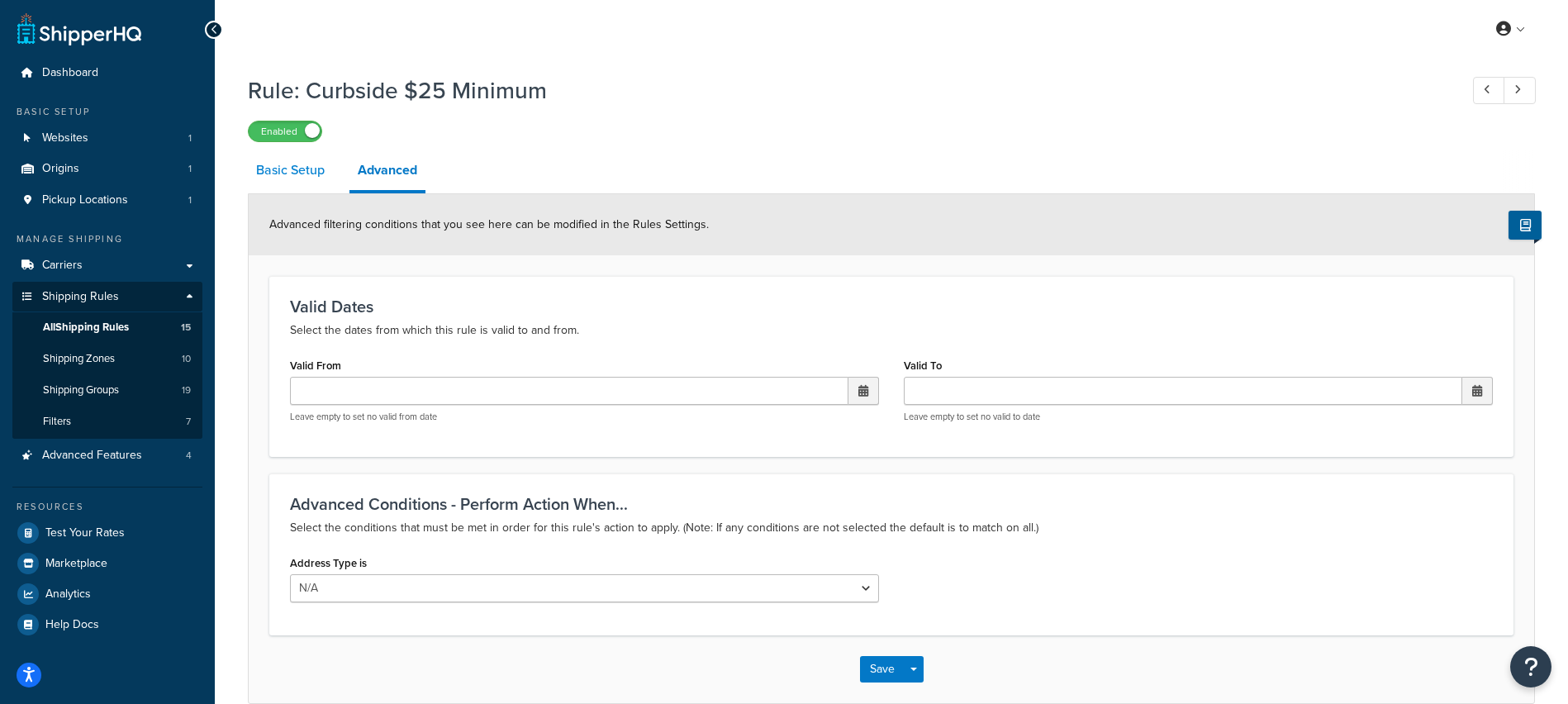
click at [312, 171] on link "Basic Setup" at bounding box center [290, 170] width 85 height 39
select select "HIDE"
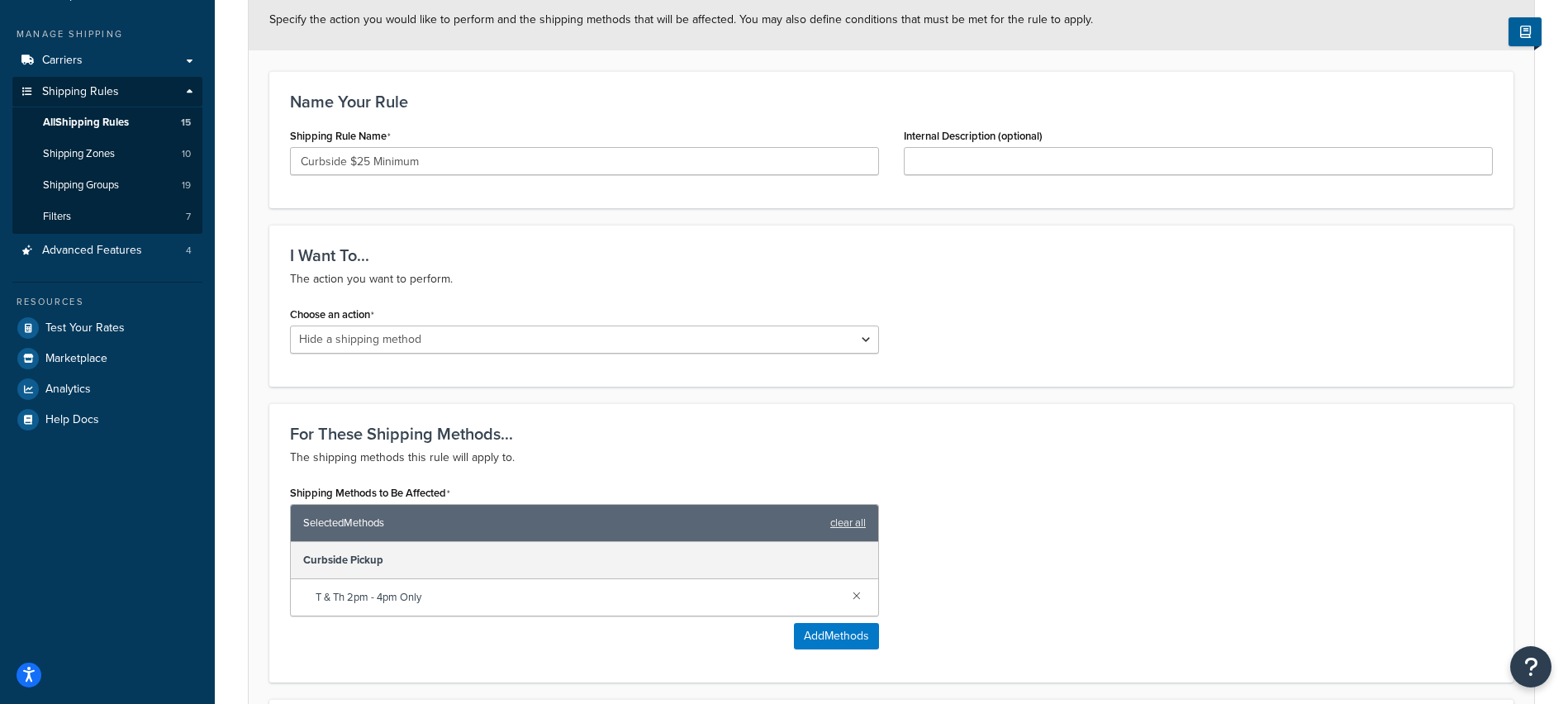
scroll to position [351, 0]
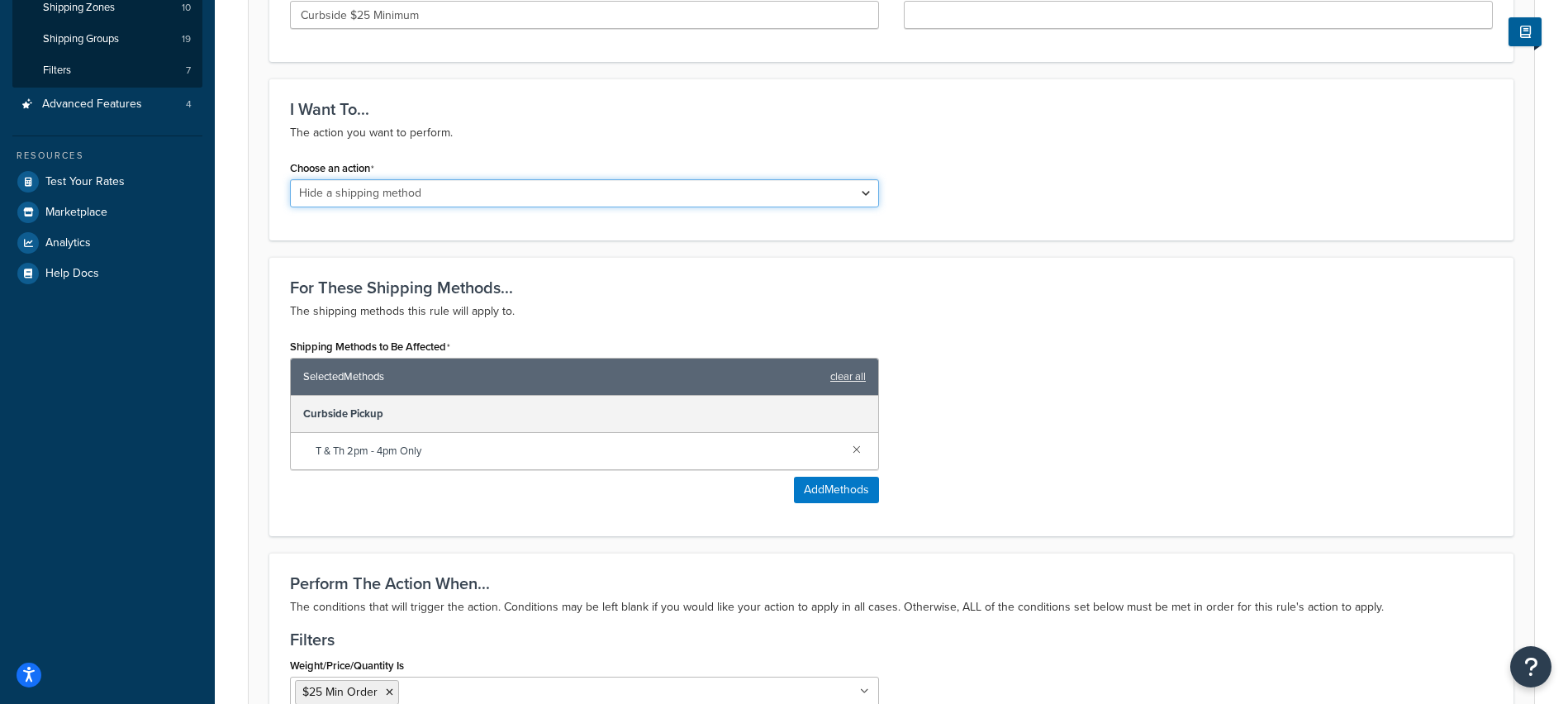
click at [493, 194] on select "Choose an action Override Rates Surcharge or discount rates Hide a shipping met…" at bounding box center [585, 193] width 590 height 28
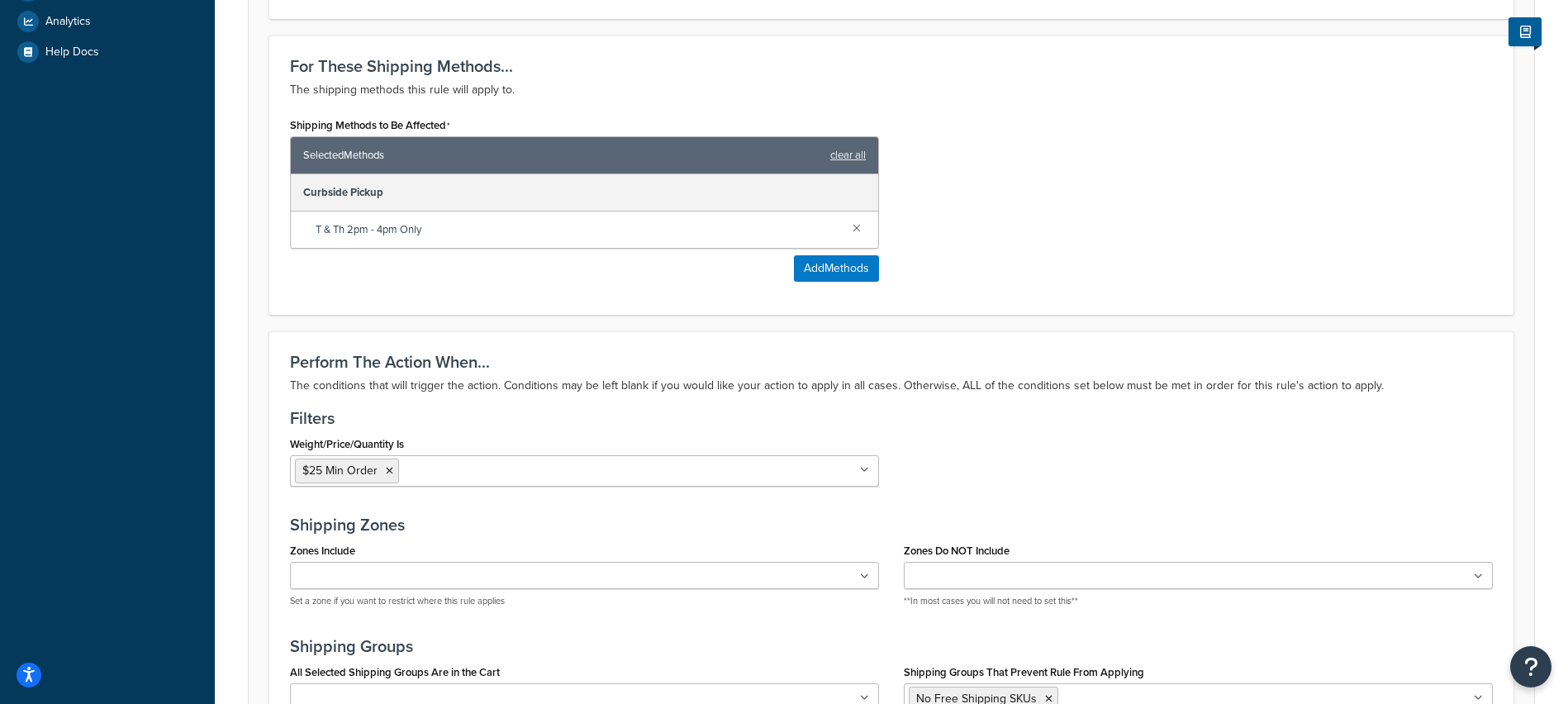
scroll to position [769, 0]
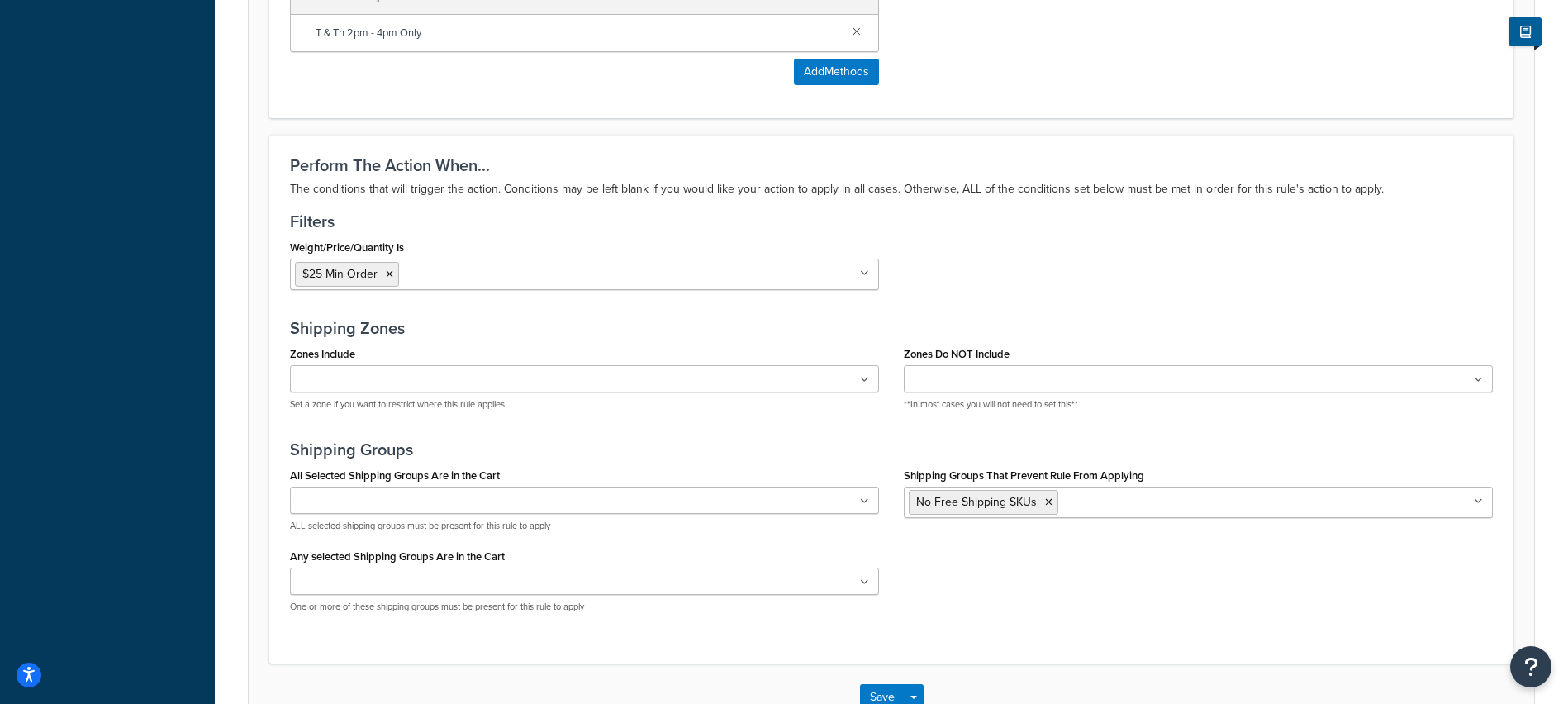
click at [534, 263] on ul "$25 Min Order" at bounding box center [585, 273] width 590 height 31
click at [565, 213] on div "Perform The Action When... The conditions that will trigger the action. Conditi…" at bounding box center [891, 398] width 1244 height 528
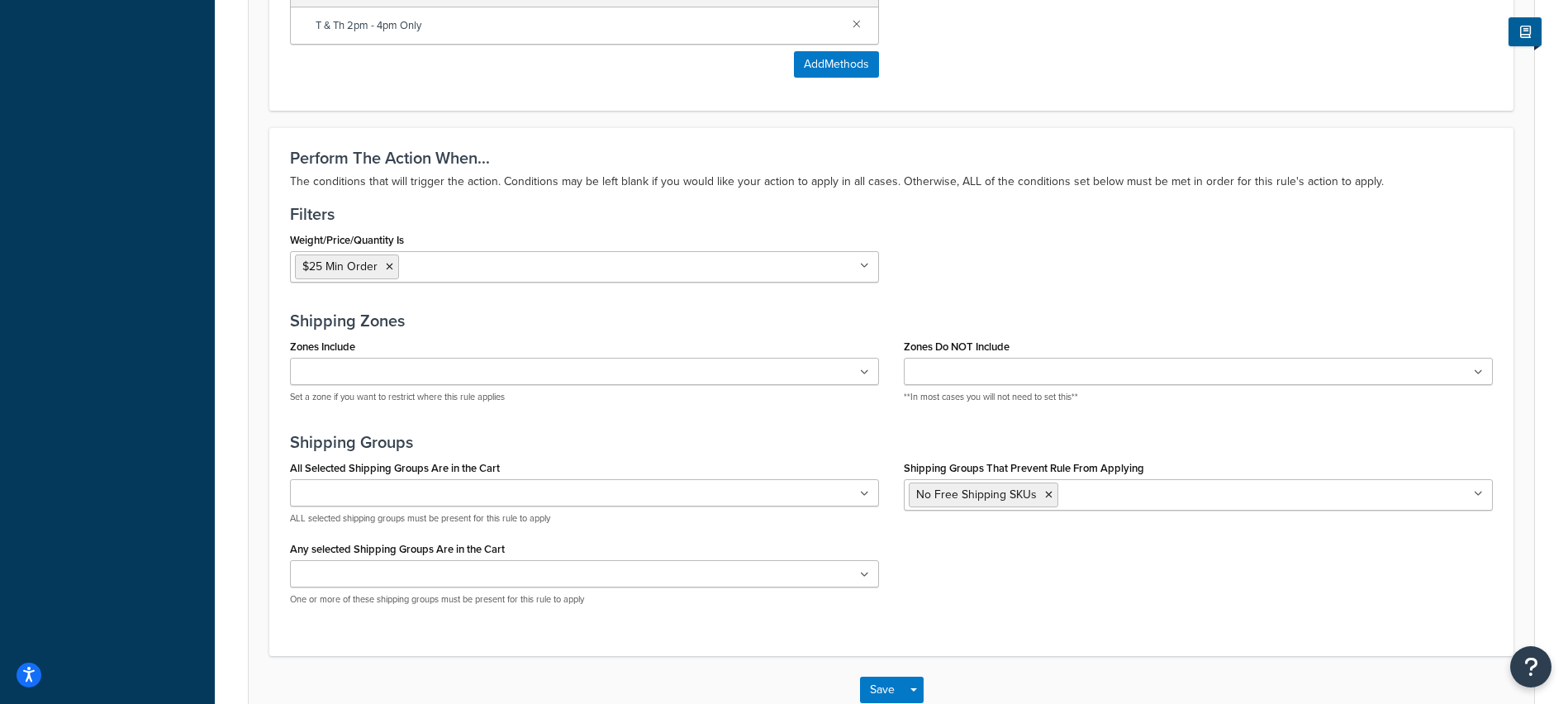
scroll to position [783, 0]
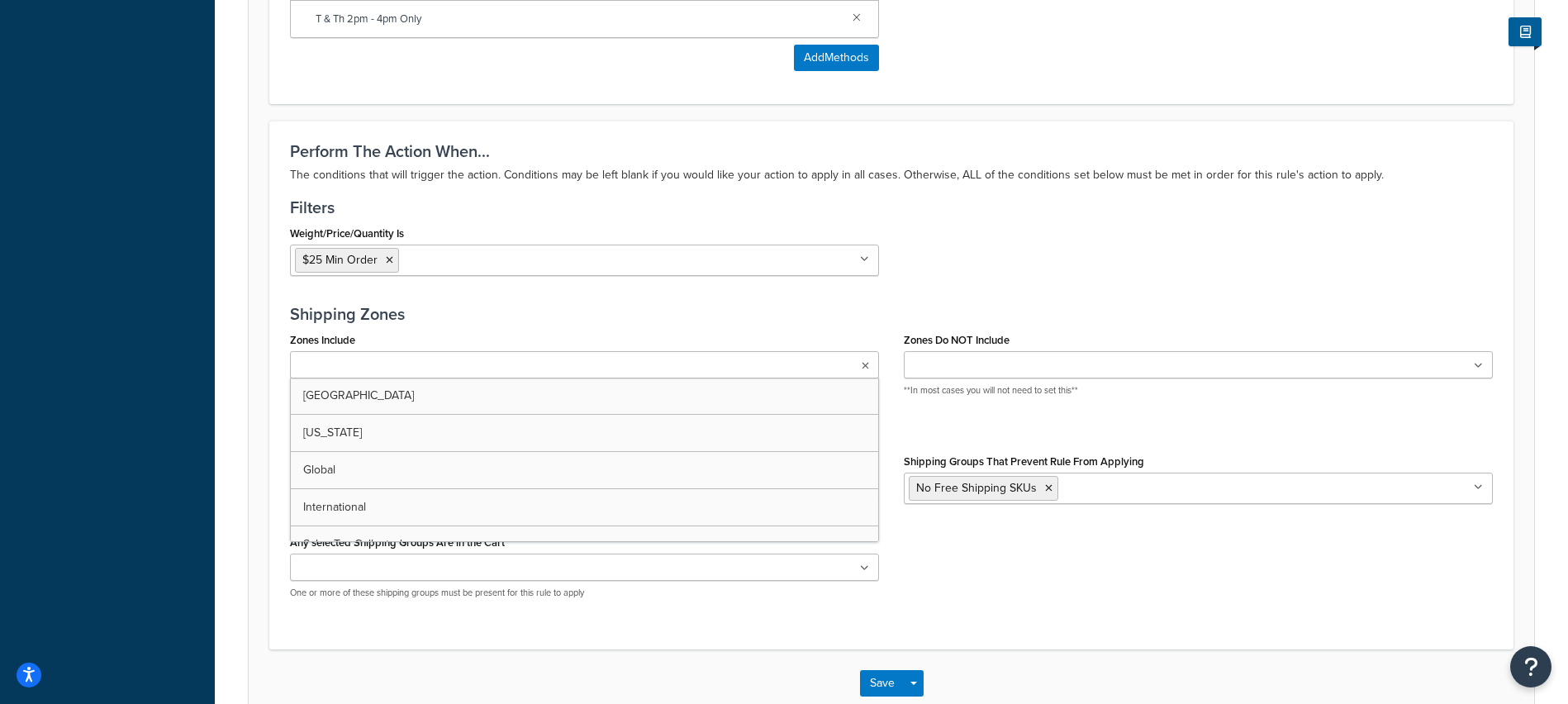
click at [676, 364] on ul at bounding box center [585, 364] width 590 height 27
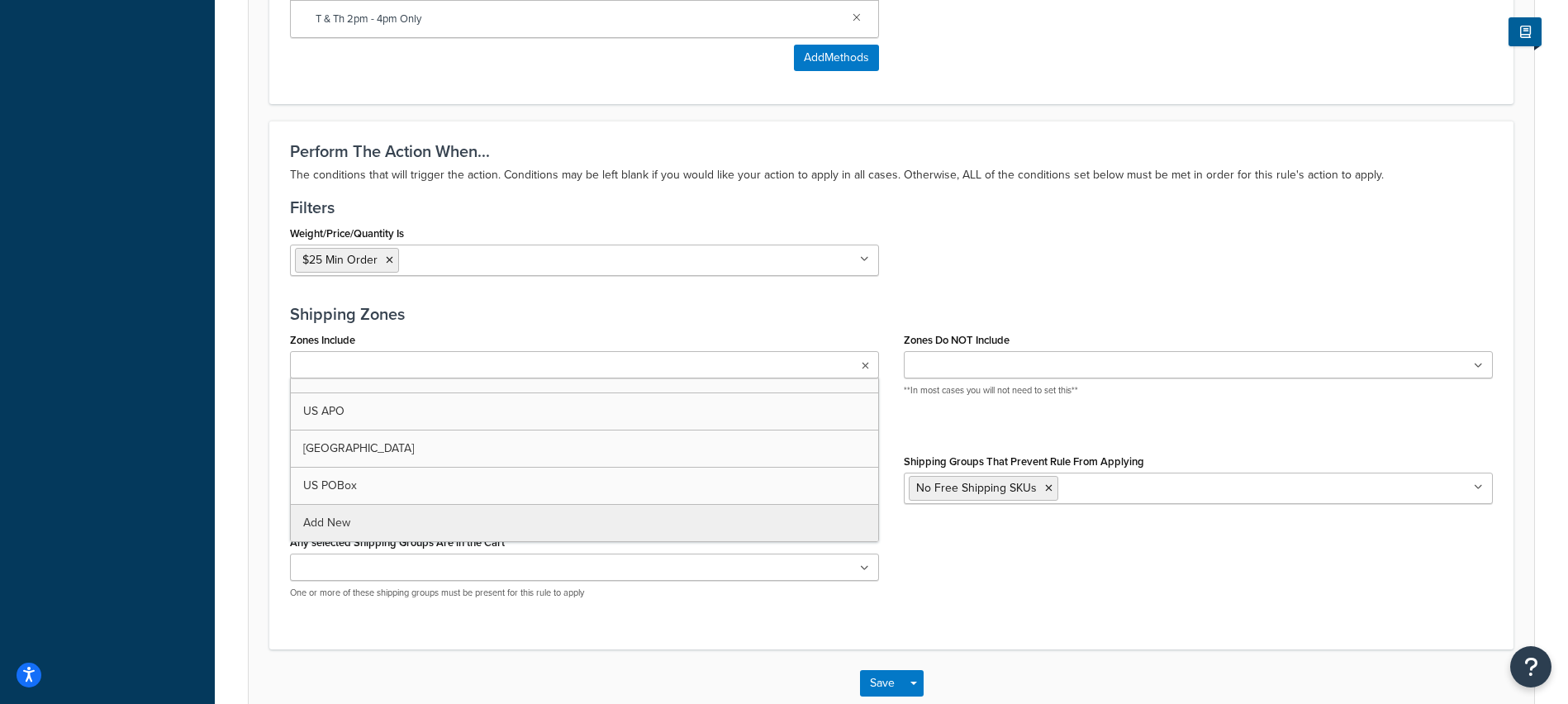
click at [664, 327] on div "Shipping Zones Zones Include Canada Colorado Global International Sales Tax Col…" at bounding box center [891, 357] width 1203 height 104
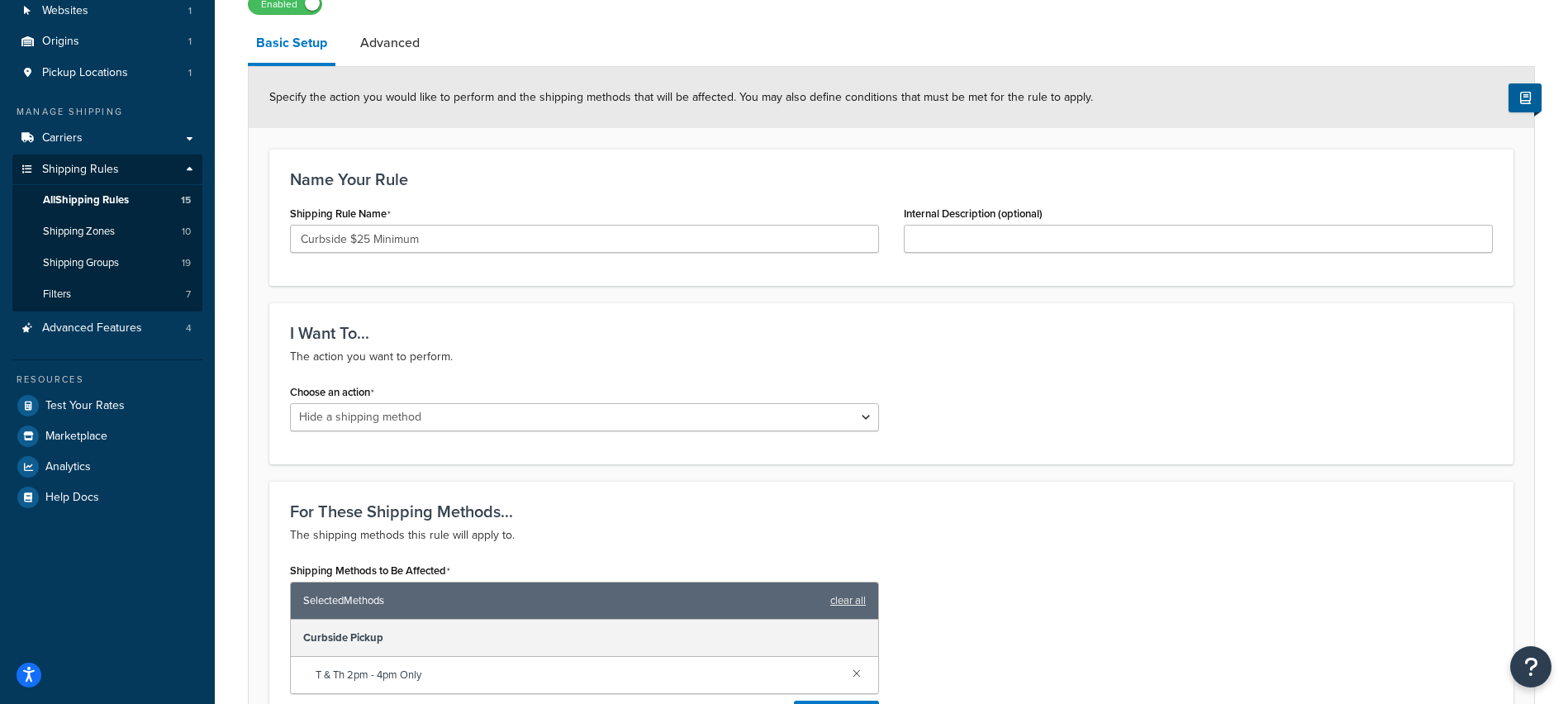
scroll to position [93, 0]
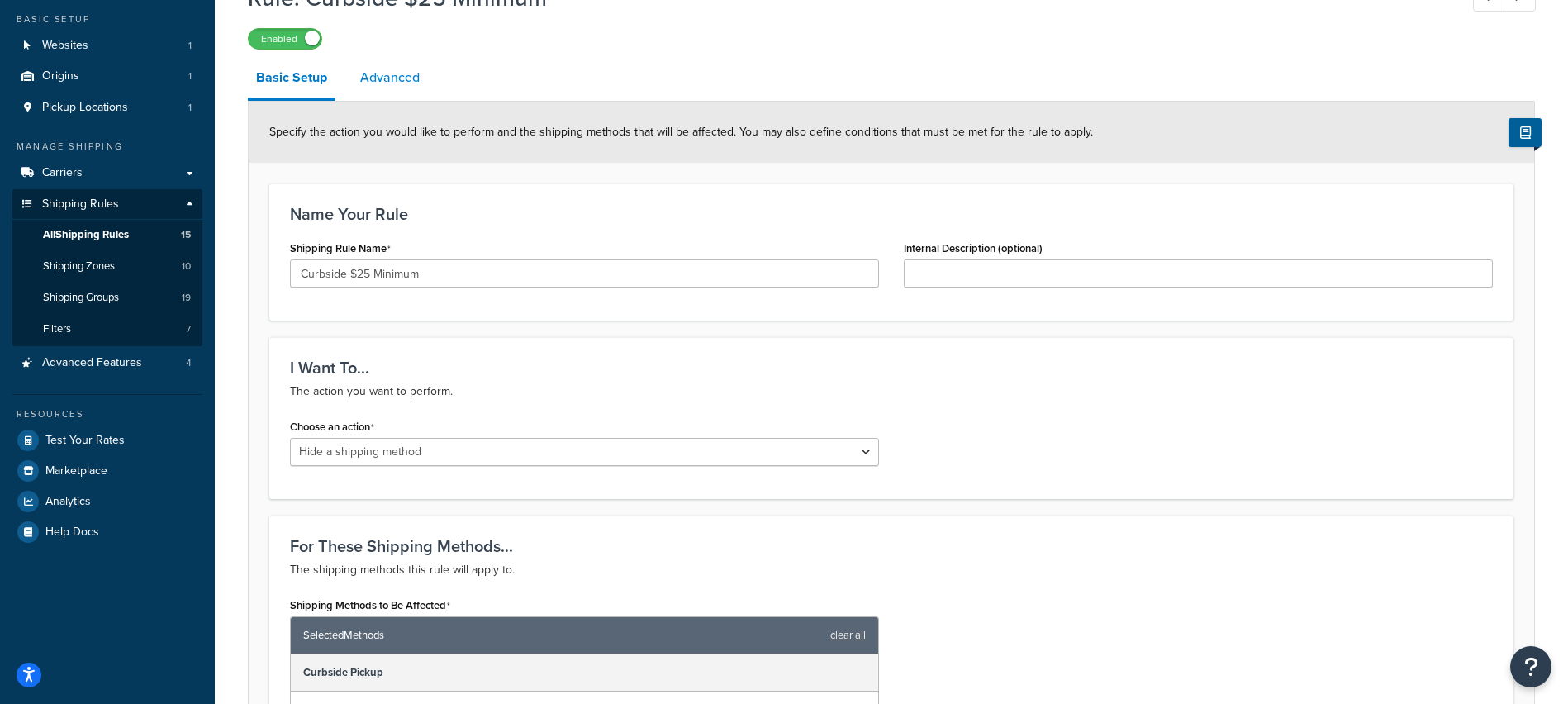
click at [395, 71] on link "Advanced" at bounding box center [390, 78] width 76 height 39
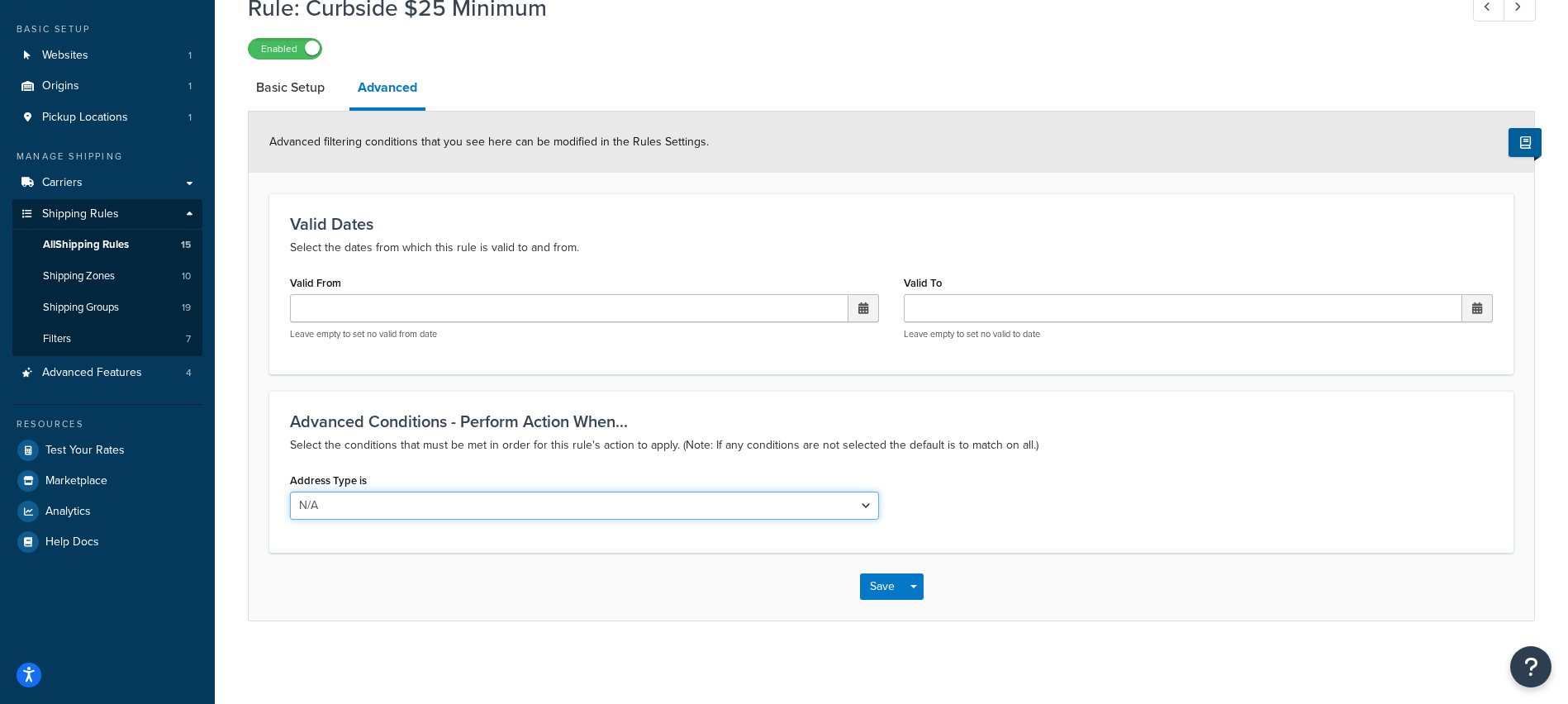
click at [582, 507] on select "N/A Business Residential" at bounding box center [585, 506] width 590 height 28
